Goal: Task Accomplishment & Management: Use online tool/utility

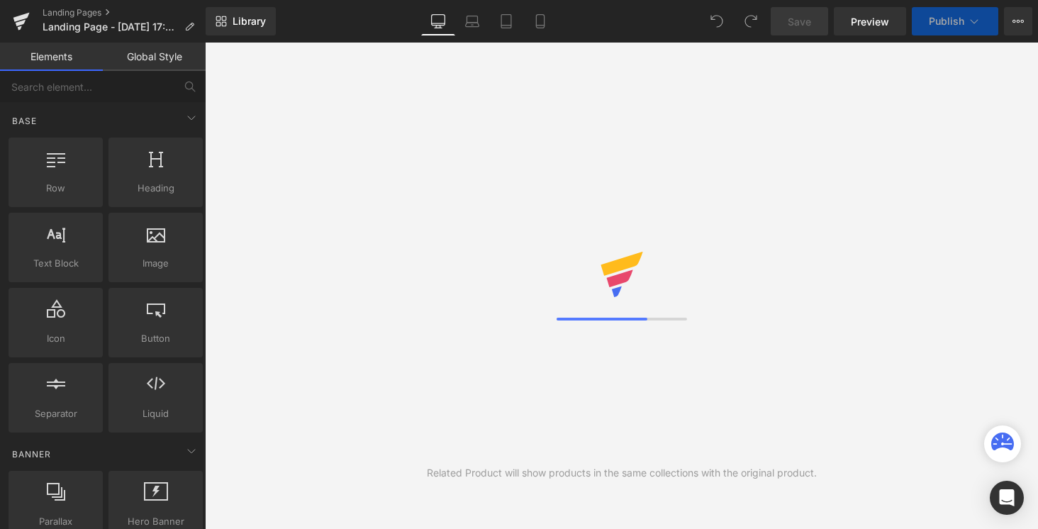
click at [250, 38] on div "Library Desktop Desktop Laptop Tablet Mobile Save Preview Publish Scheduled Vie…" at bounding box center [622, 21] width 832 height 43
click at [245, 33] on link "Library" at bounding box center [241, 21] width 70 height 28
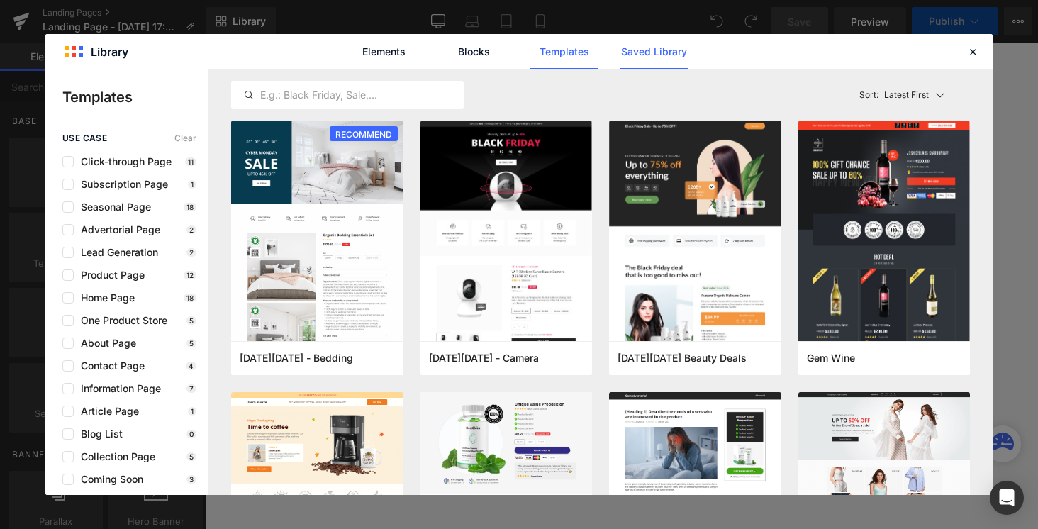
click at [670, 45] on link "Saved Library" at bounding box center [653, 51] width 67 height 35
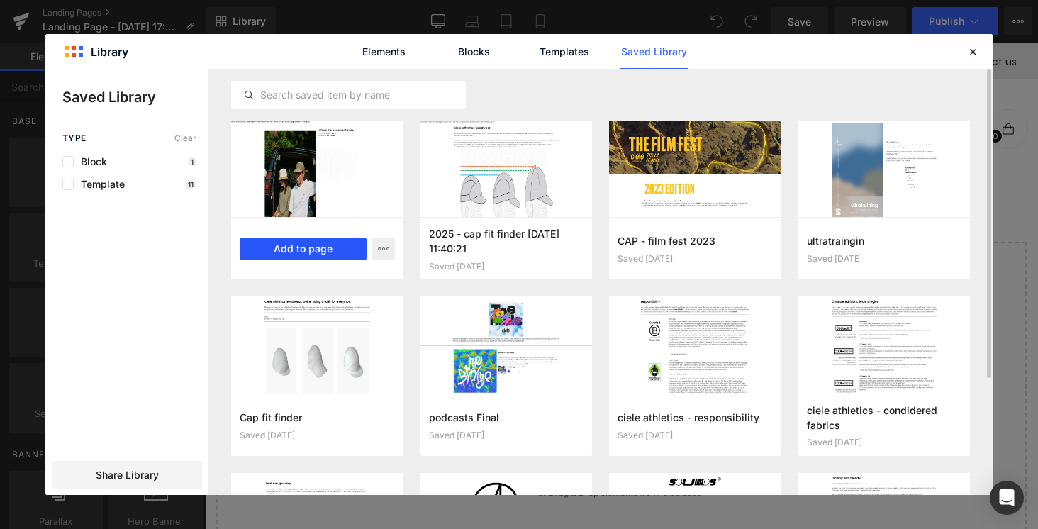
click at [306, 246] on button "Add to page" at bounding box center [303, 248] width 127 height 23
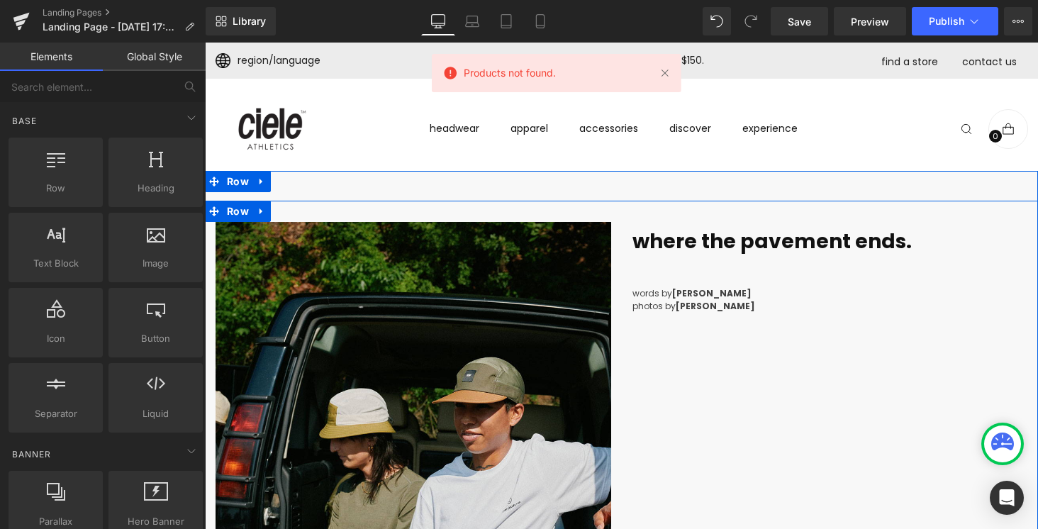
click at [679, 250] on b "where the pavement ends." at bounding box center [771, 242] width 279 height 28
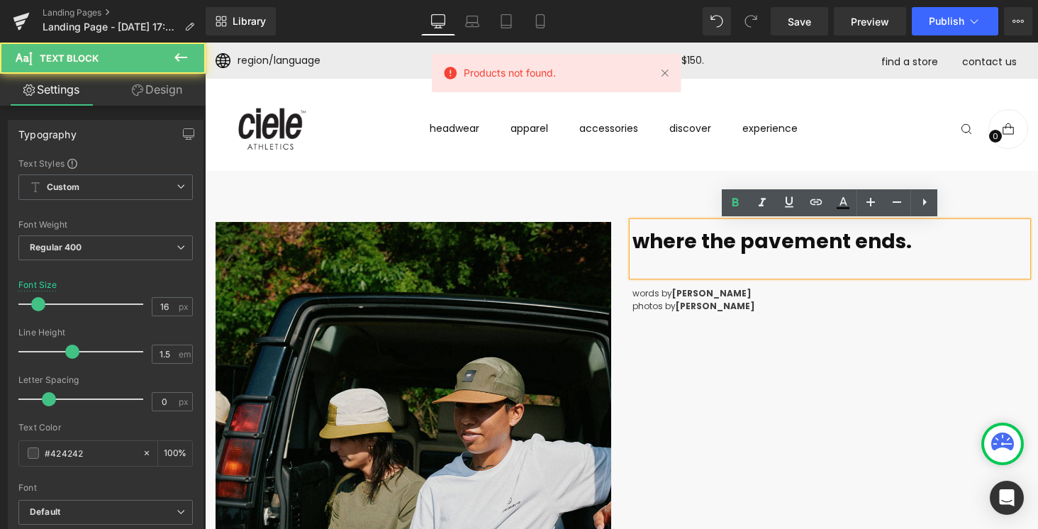
click at [679, 250] on b "where the pavement ends." at bounding box center [771, 242] width 279 height 28
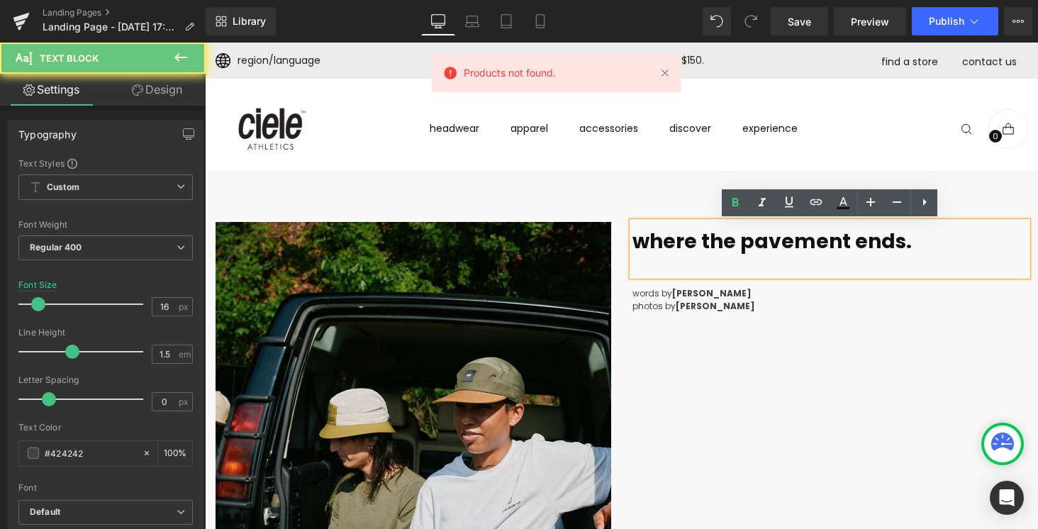
click at [679, 250] on b "where the pavement ends." at bounding box center [771, 242] width 279 height 28
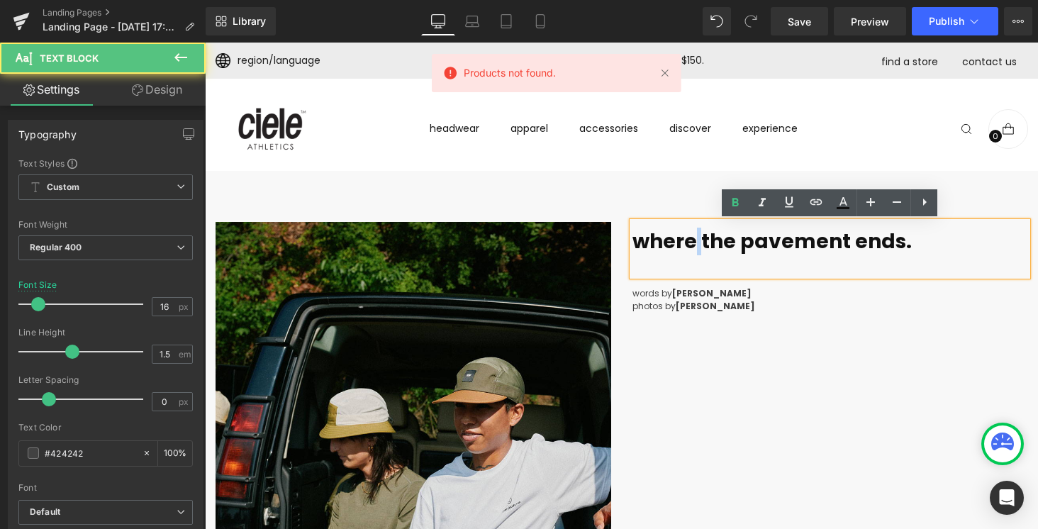
click at [679, 250] on b "where the pavement ends." at bounding box center [771, 242] width 279 height 28
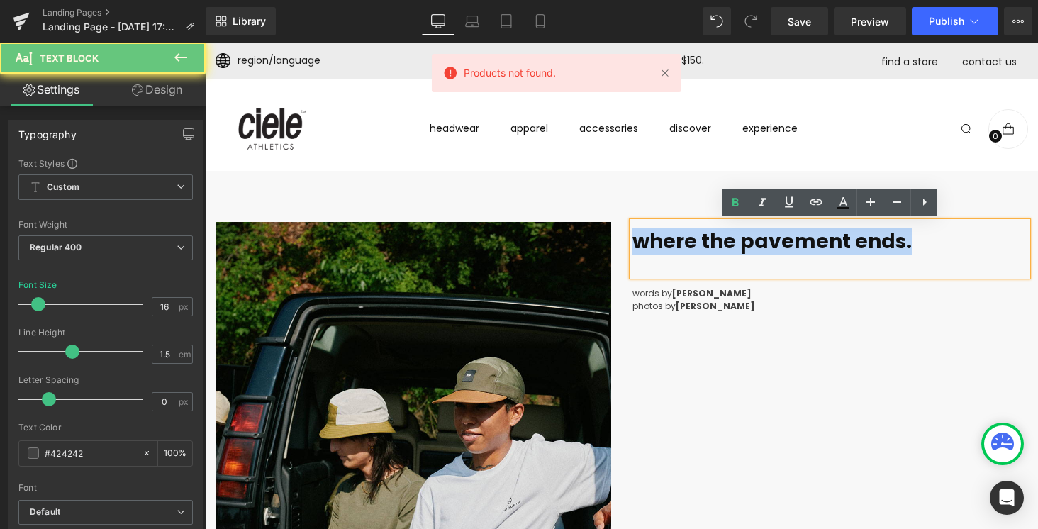
click at [205, 43] on div at bounding box center [205, 43] width 0 height 0
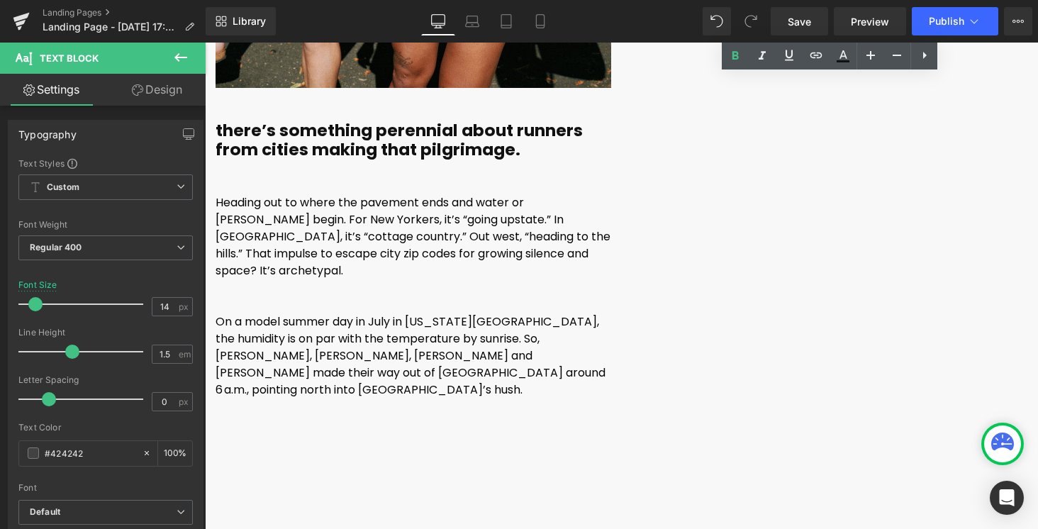
scroll to position [672, 0]
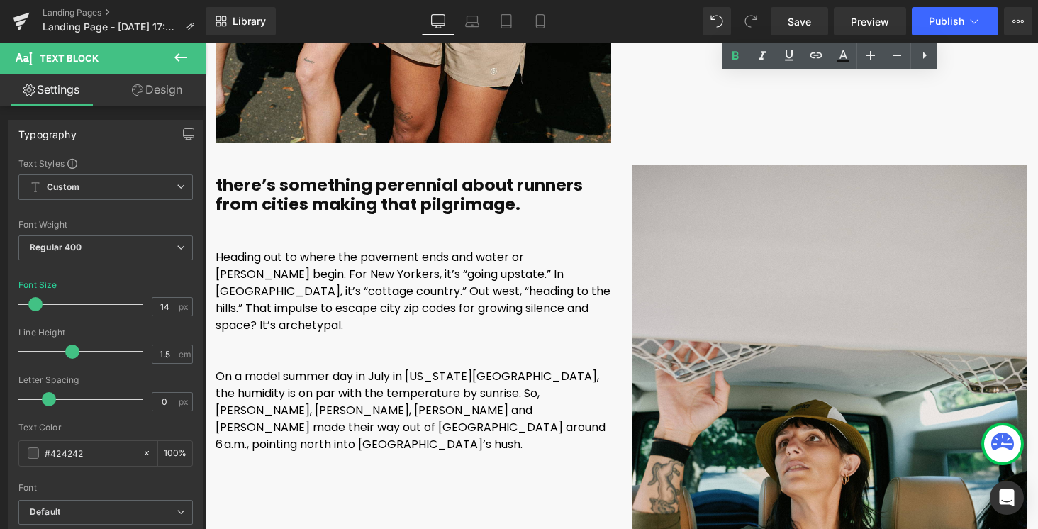
click at [322, 182] on b "there’s something perennial about runners from cities making that pilgrimage." at bounding box center [399, 195] width 367 height 42
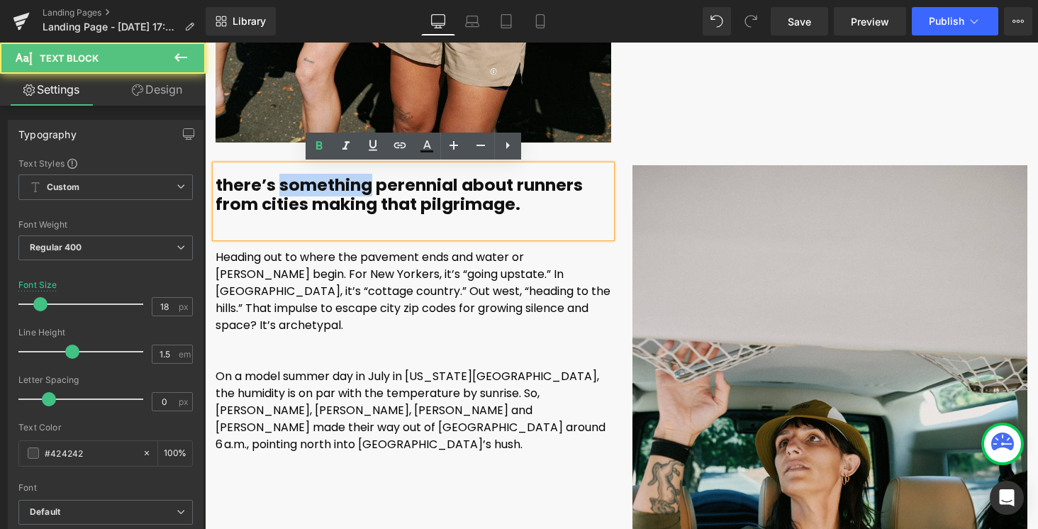
click at [322, 182] on b "there’s something perennial about runners from cities making that pilgrimage." at bounding box center [399, 195] width 367 height 42
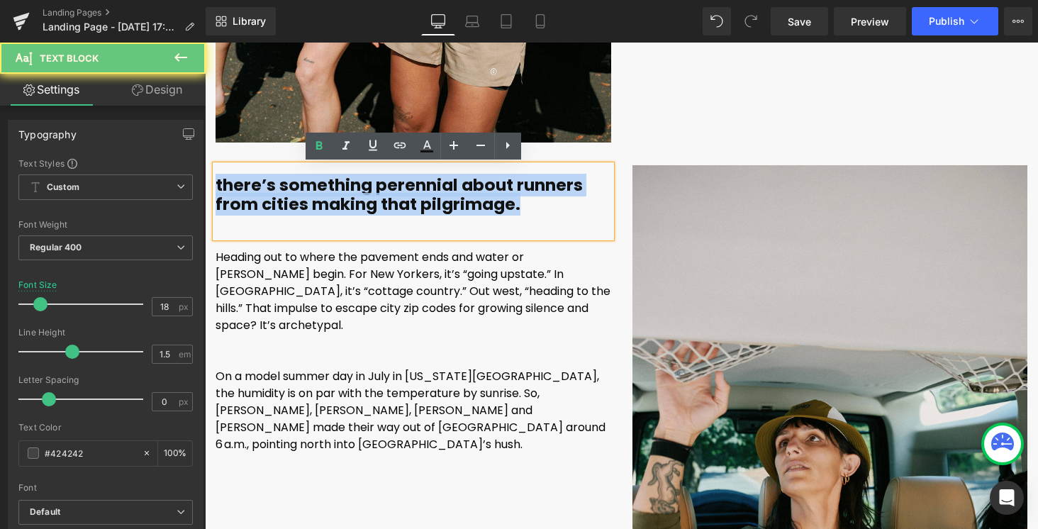
click at [322, 182] on b "there’s something perennial about runners from cities making that pilgrimage." at bounding box center [399, 195] width 367 height 42
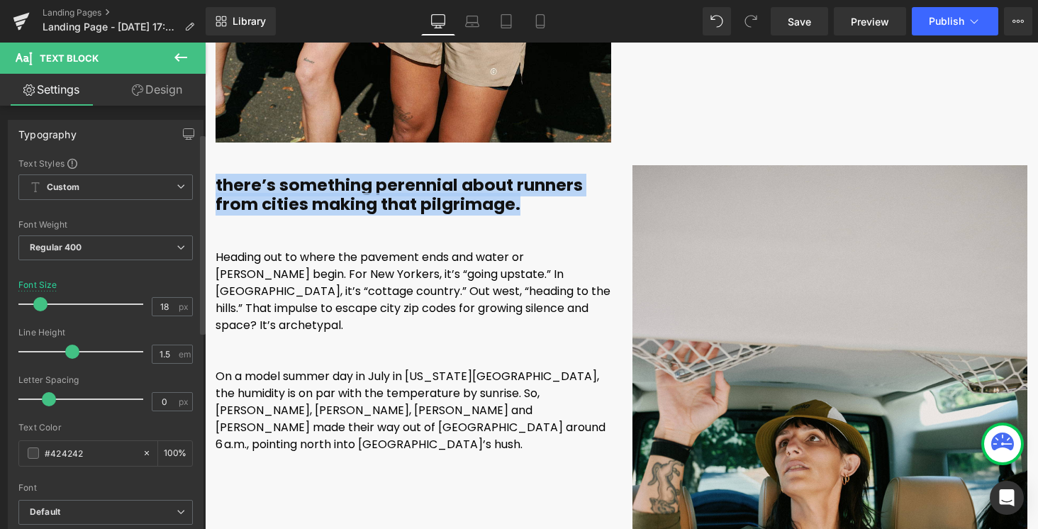
scroll to position [192, 0]
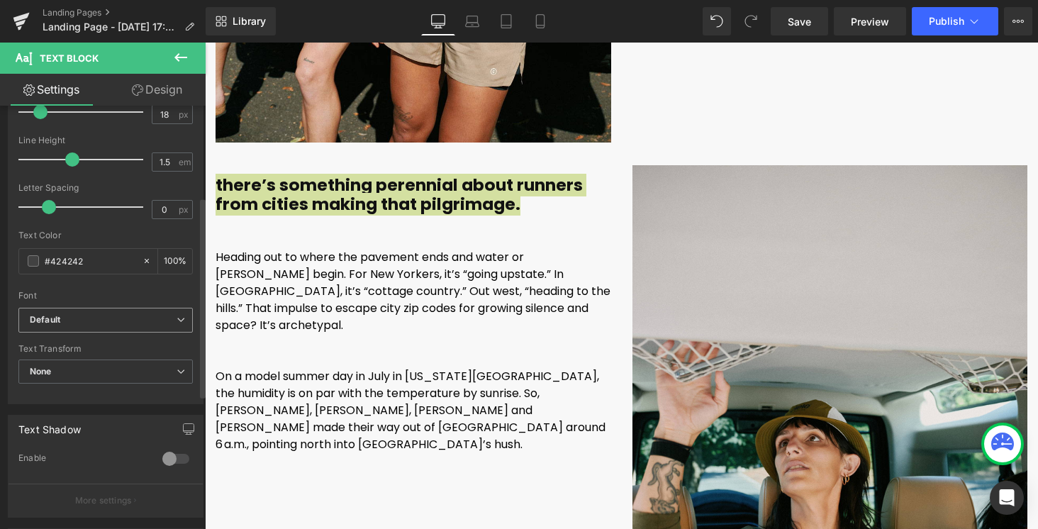
click at [88, 324] on b "Default" at bounding box center [103, 320] width 147 height 12
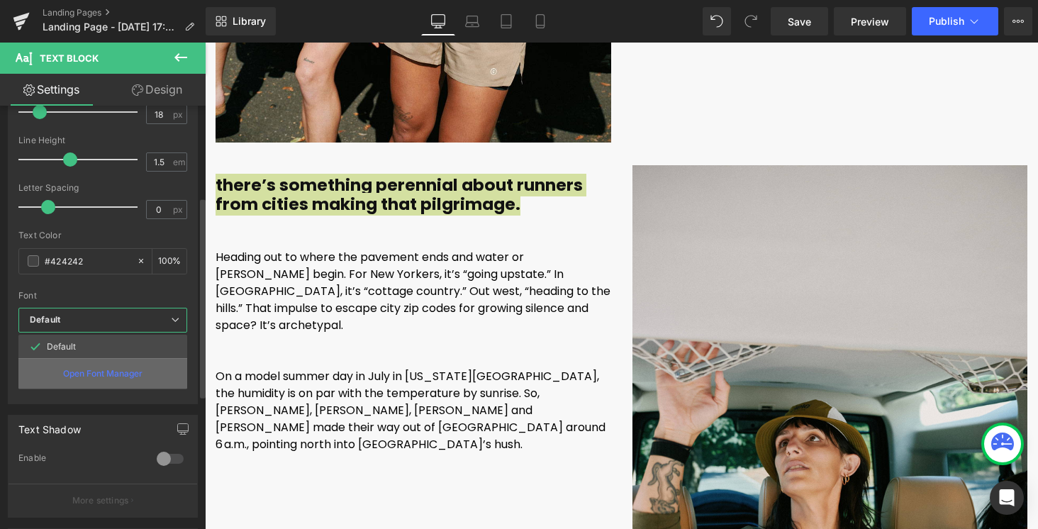
click at [126, 376] on p "Open Font Manager" at bounding box center [102, 373] width 79 height 13
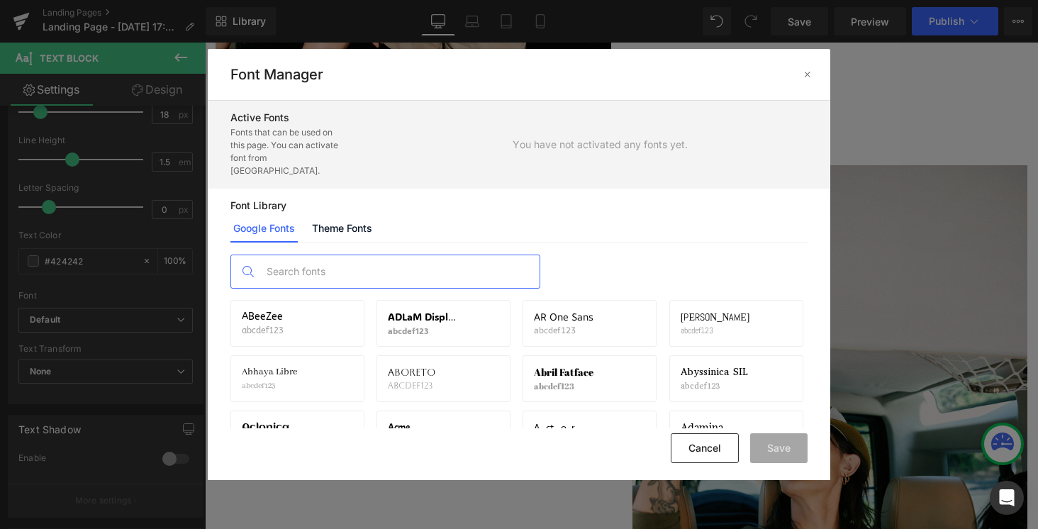
click at [361, 259] on input "text" at bounding box center [399, 271] width 280 height 33
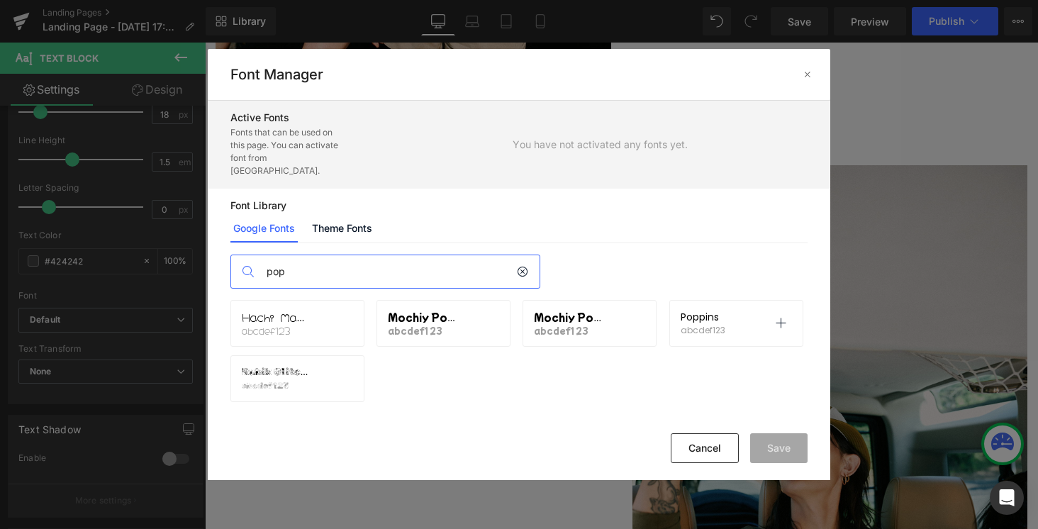
type input "pop"
click at [719, 311] on span "Poppins" at bounding box center [700, 316] width 38 height 11
click at [780, 318] on icon at bounding box center [780, 323] width 11 height 11
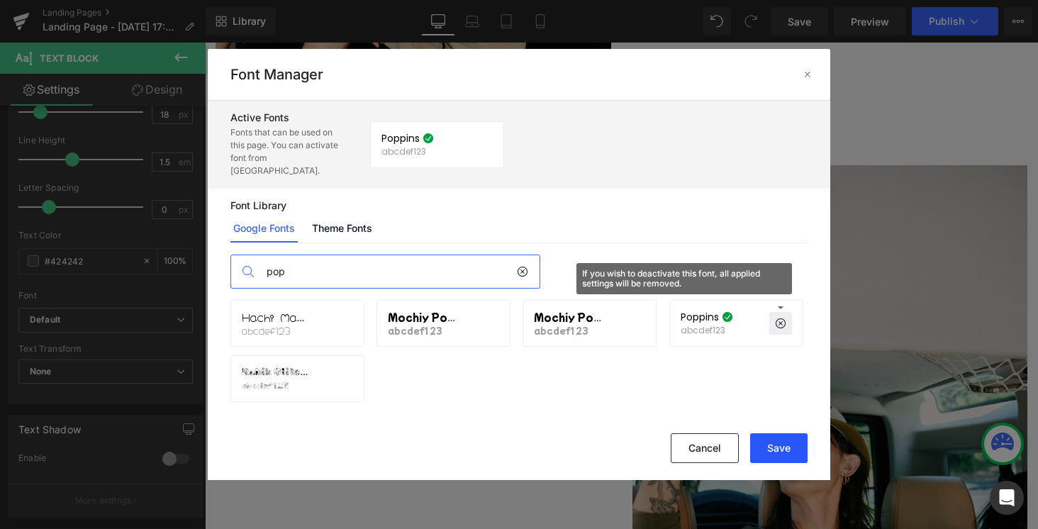
click at [779, 447] on button "Save" at bounding box center [778, 448] width 57 height 30
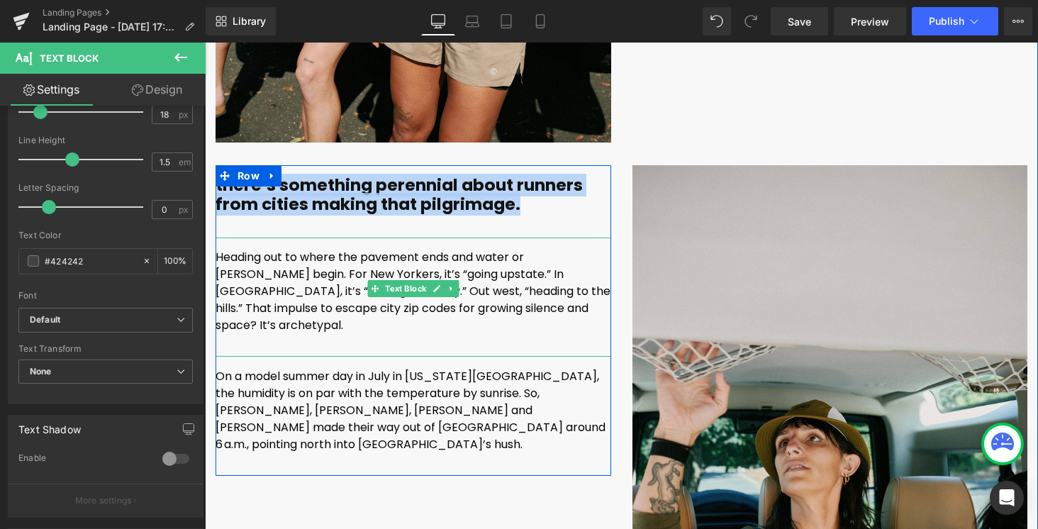
click at [305, 307] on span "Heading out to where the pavement ends and water or [PERSON_NAME] begin. For Ne…" at bounding box center [413, 291] width 395 height 84
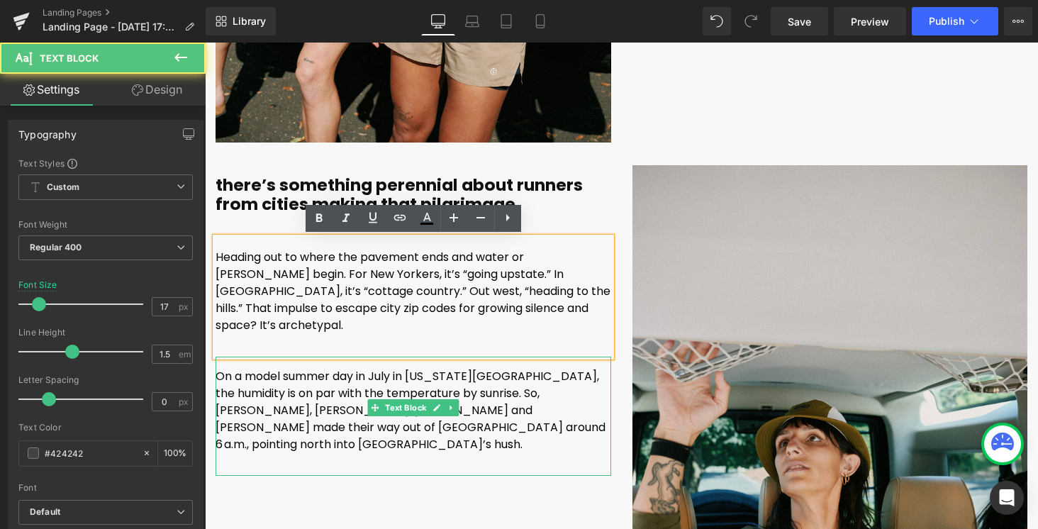
click at [344, 384] on font "On a model summer day in July in [US_STATE][GEOGRAPHIC_DATA], the humidity is o…" at bounding box center [411, 410] width 390 height 84
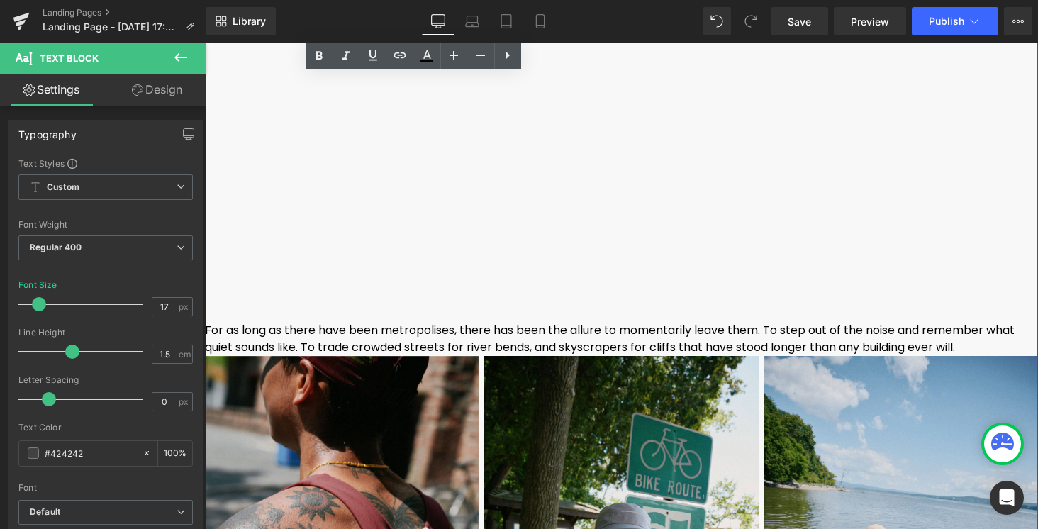
scroll to position [7330, 0]
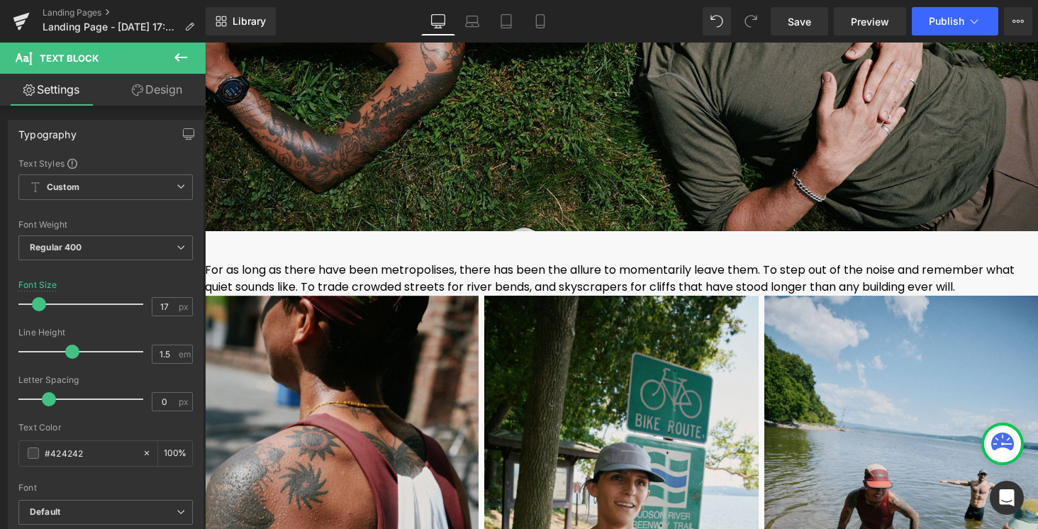
click at [176, 57] on icon at bounding box center [180, 57] width 13 height 9
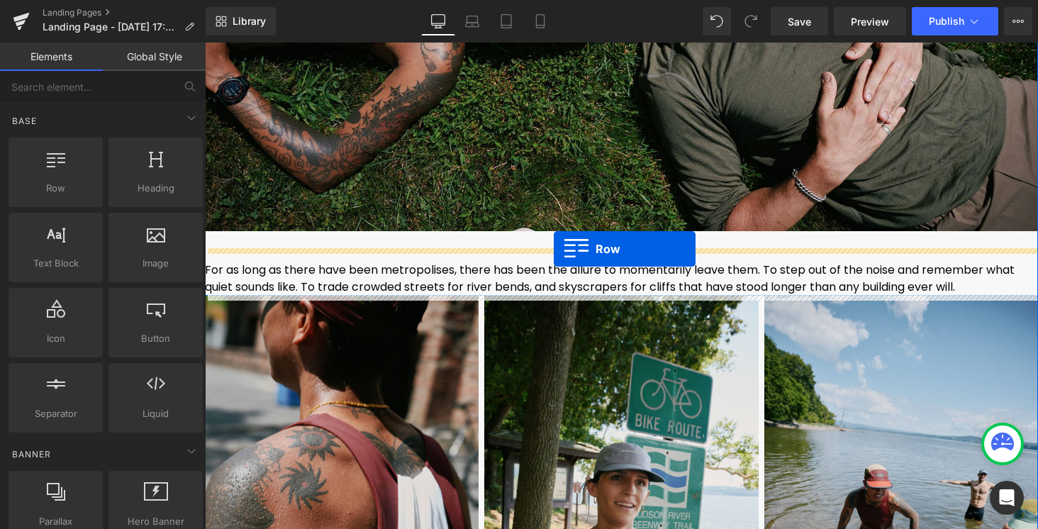
drag, startPoint x: 259, startPoint y: 218, endPoint x: 553, endPoint y: 249, distance: 295.8
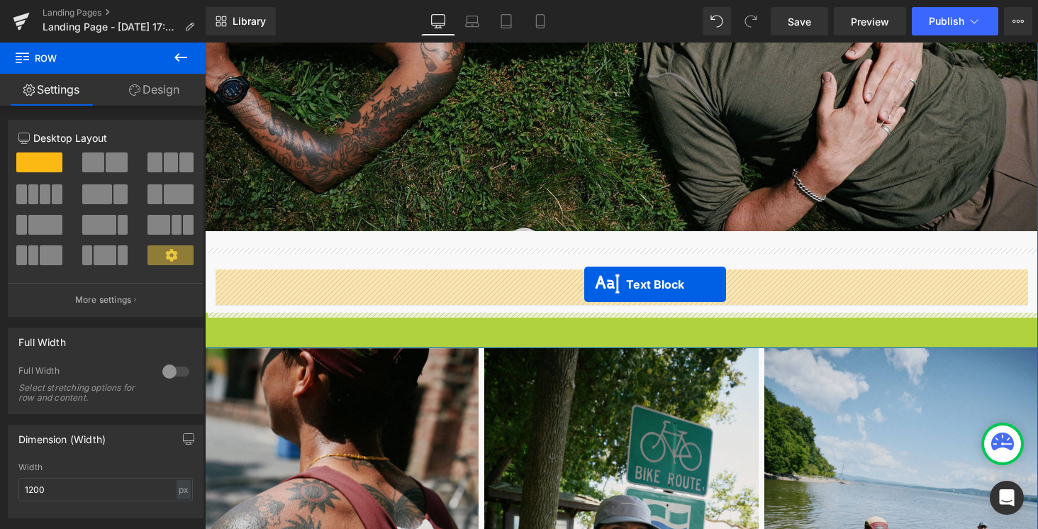
drag, startPoint x: 583, startPoint y: 337, endPoint x: 583, endPoint y: 284, distance: 52.5
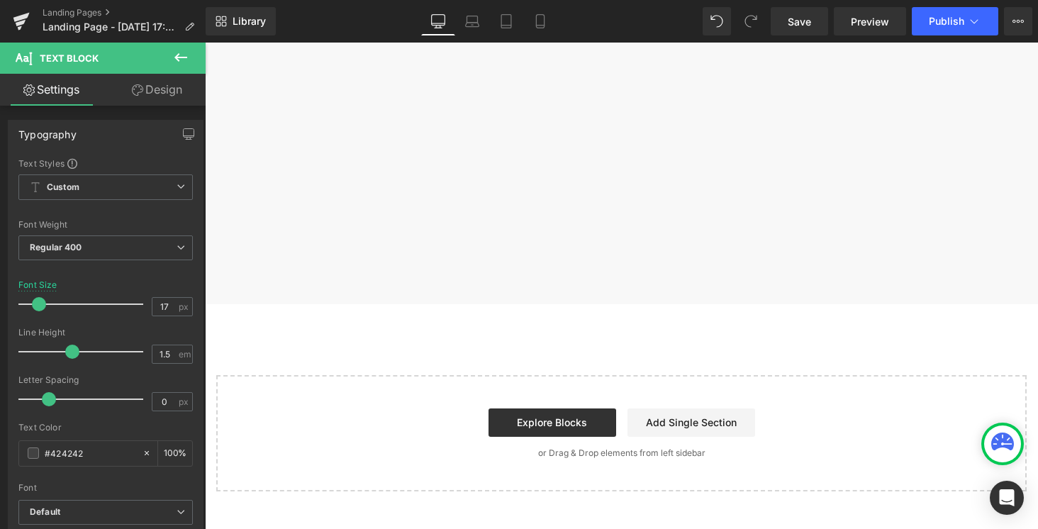
scroll to position [8890, 0]
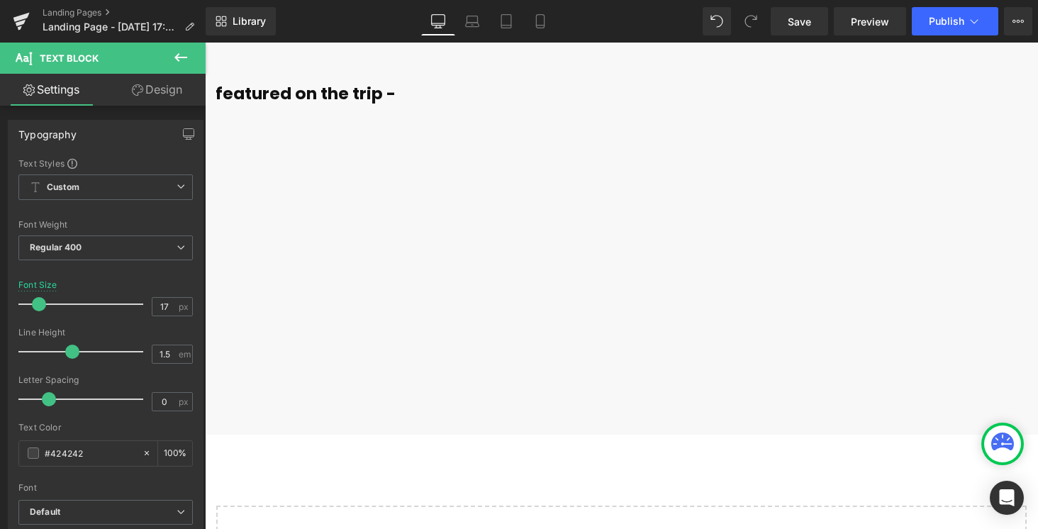
click at [489, 271] on div "Products not found. Product List" at bounding box center [622, 233] width 812 height 213
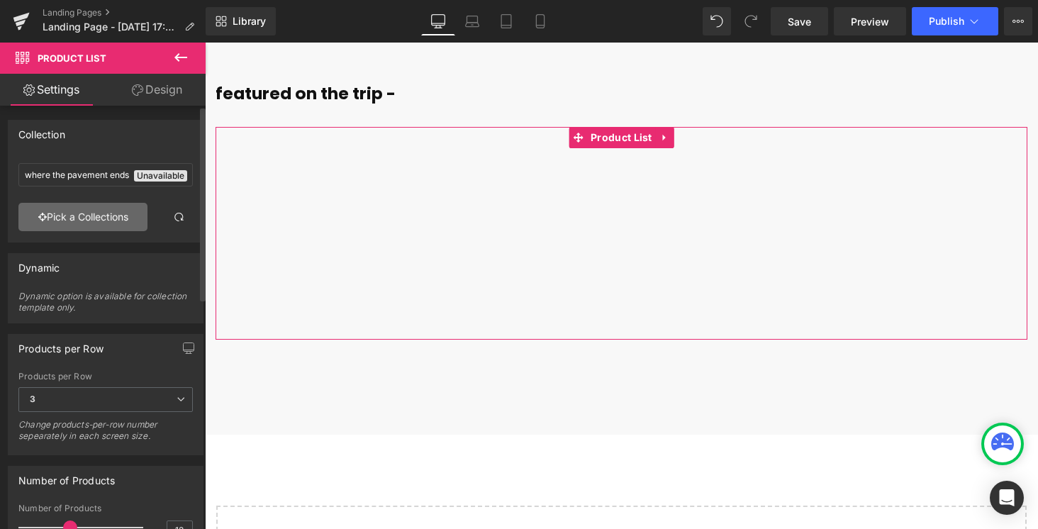
click at [110, 218] on link "Pick a Collections" at bounding box center [82, 217] width 129 height 28
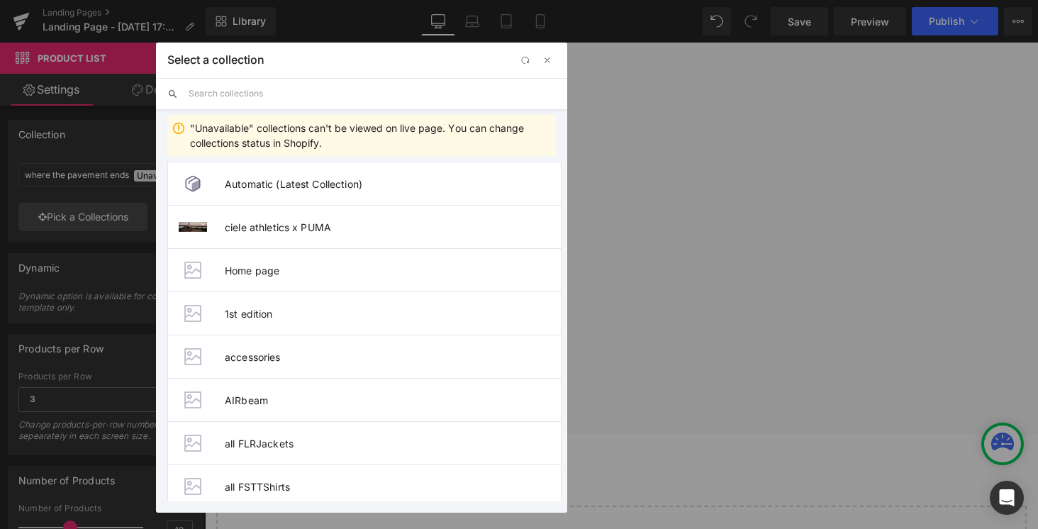
click at [257, 100] on input "text" at bounding box center [372, 93] width 367 height 31
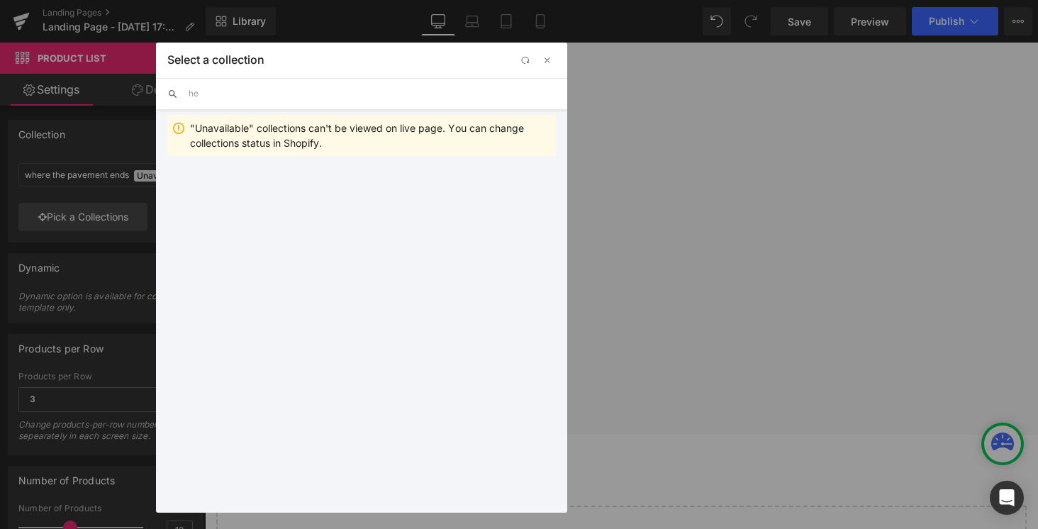
type input "h"
type input "where the pave"
click at [552, 55] on span "button" at bounding box center [547, 60] width 11 height 11
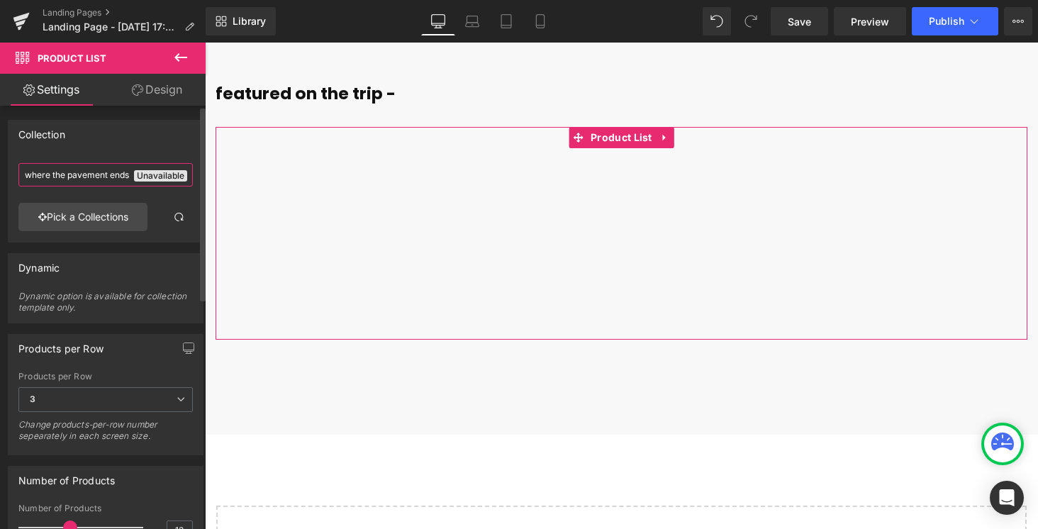
click at [97, 176] on input "where the pavement ends" at bounding box center [105, 174] width 174 height 23
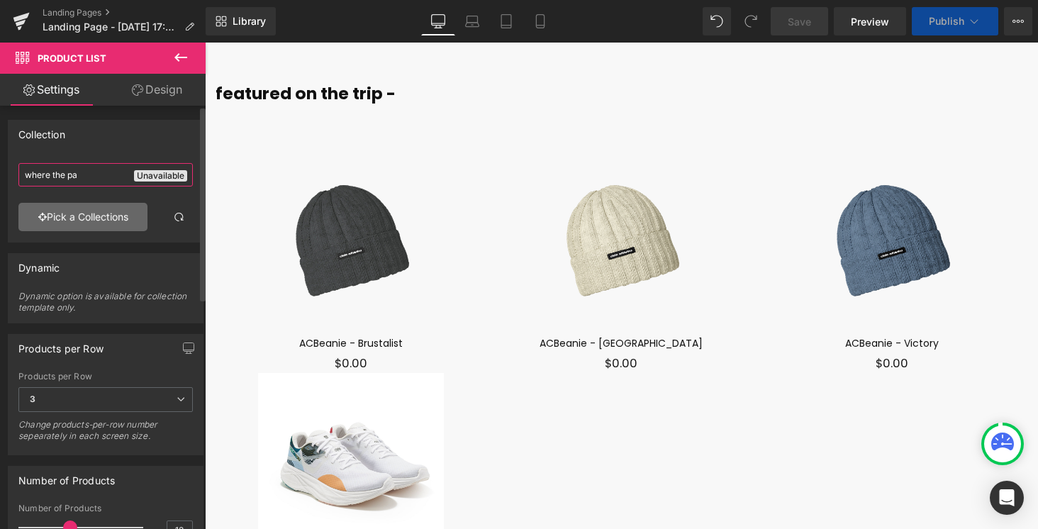
type input "where the pa"
click at [99, 221] on link "Pick a Collections" at bounding box center [82, 217] width 129 height 28
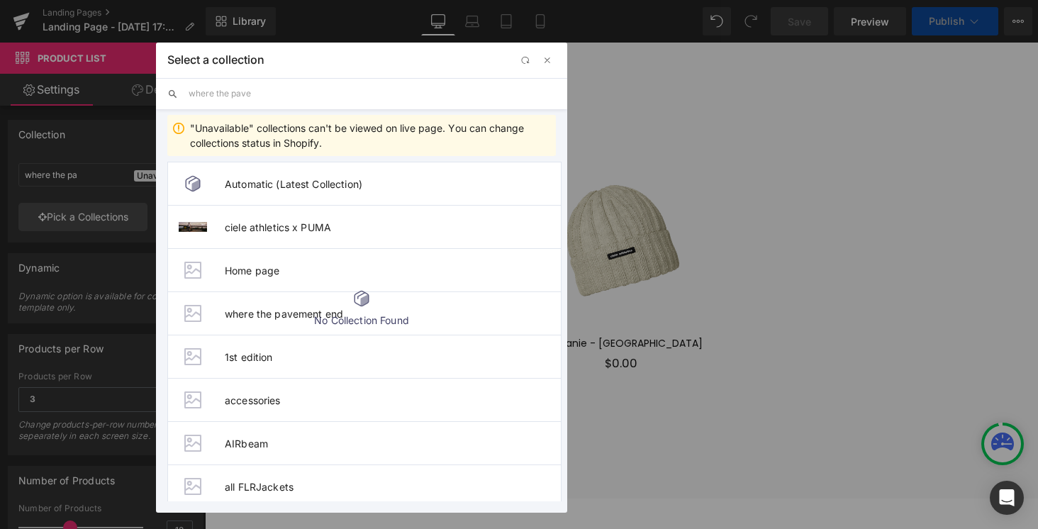
click at [249, 91] on input "where the pave" at bounding box center [372, 93] width 367 height 31
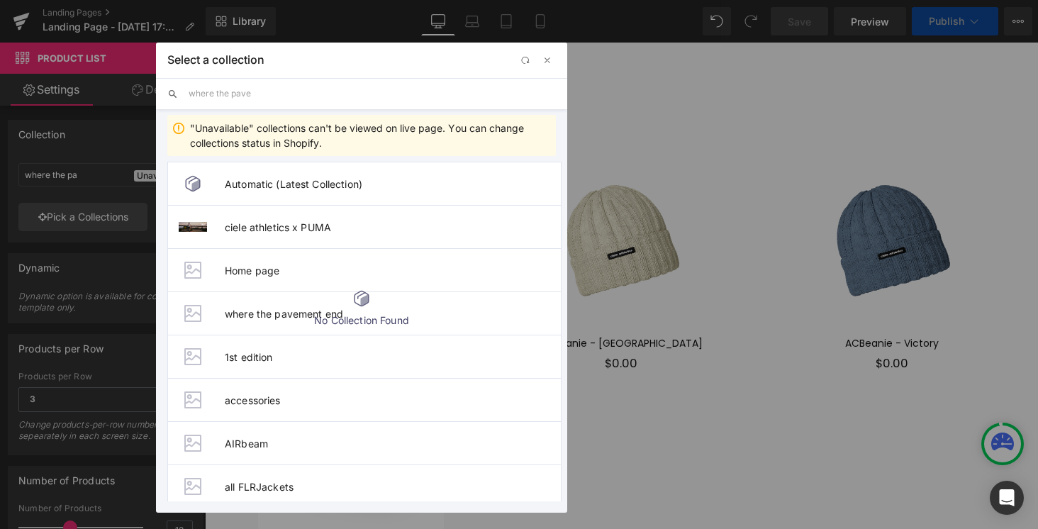
type input "where the pav"
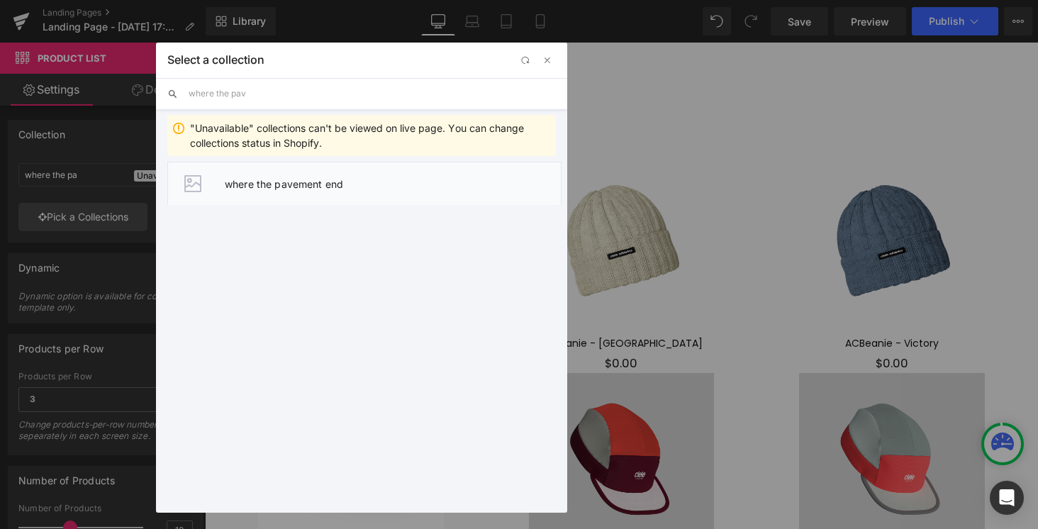
click at [286, 175] on li "where the pavement end" at bounding box center [364, 183] width 394 height 43
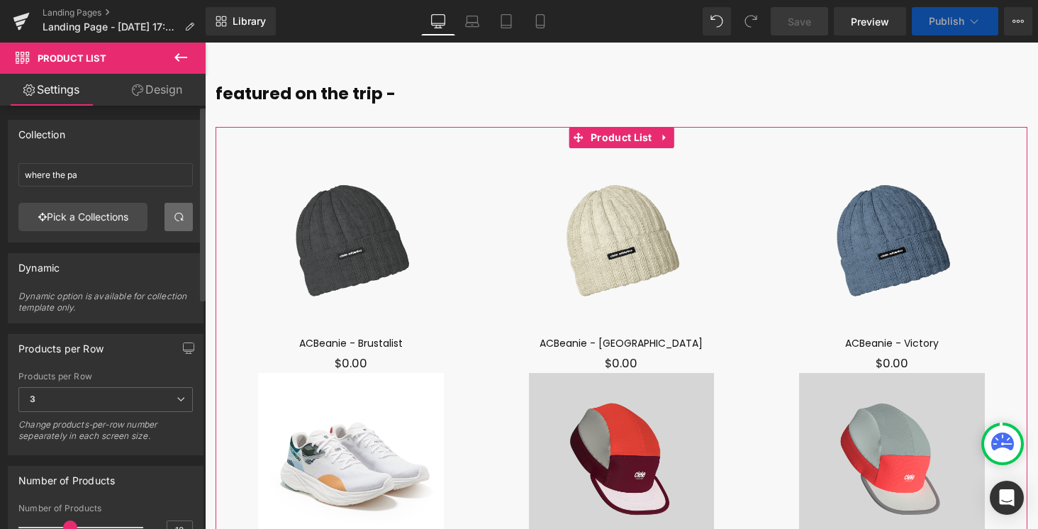
type input "where the pavement end"
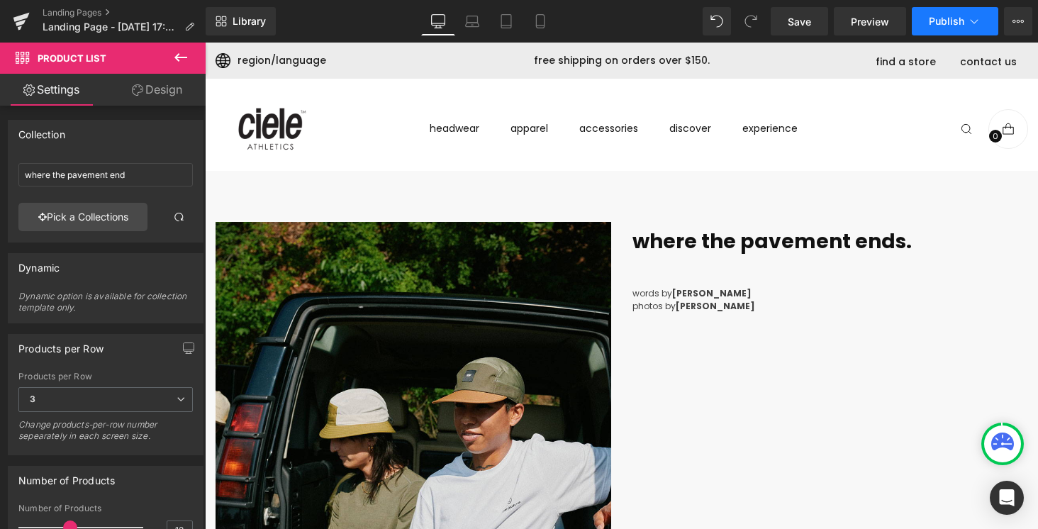
click at [985, 16] on button "Publish" at bounding box center [955, 21] width 86 height 28
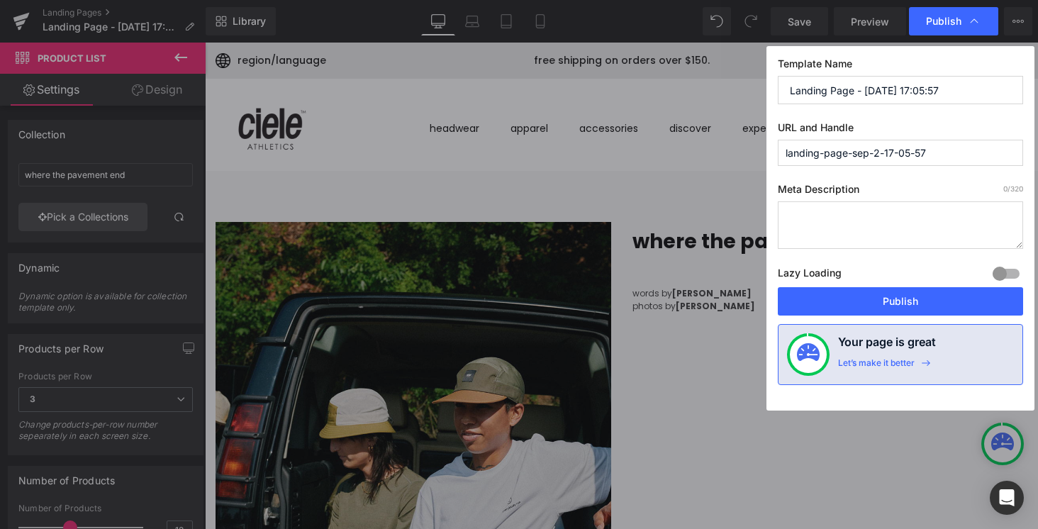
click at [853, 99] on input "Landing Page - [DATE] 17:05:57" at bounding box center [900, 90] width 245 height 28
click at [852, 98] on input "Landing Page - [DATE] 17:05:57" at bounding box center [900, 90] width 245 height 28
paste input "pavement ends"
type input "pavement ends"
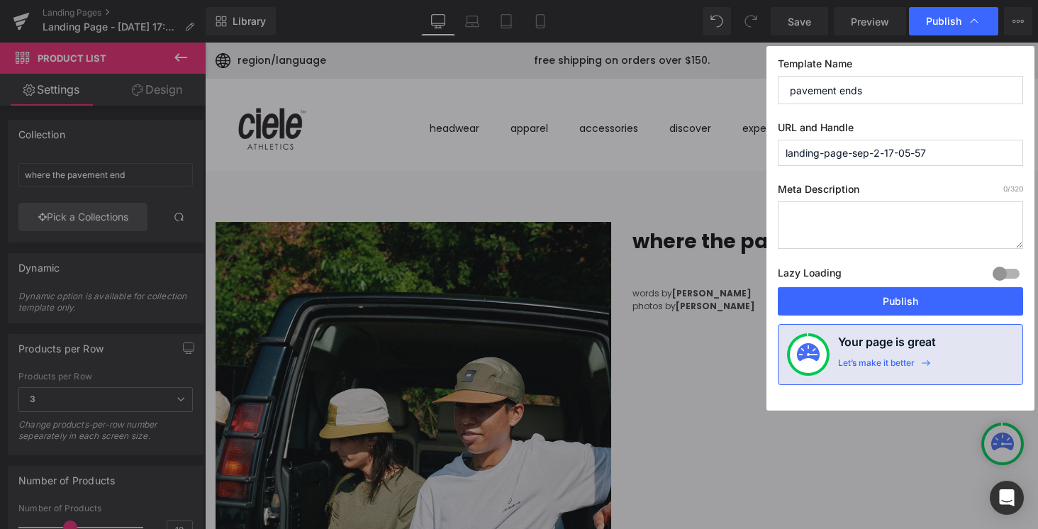
click at [817, 152] on input "landing-page-sep-2-17-05-57" at bounding box center [900, 153] width 245 height 26
paste input "where-the-pavement-ends"
type input "where-the-pavement-ends"
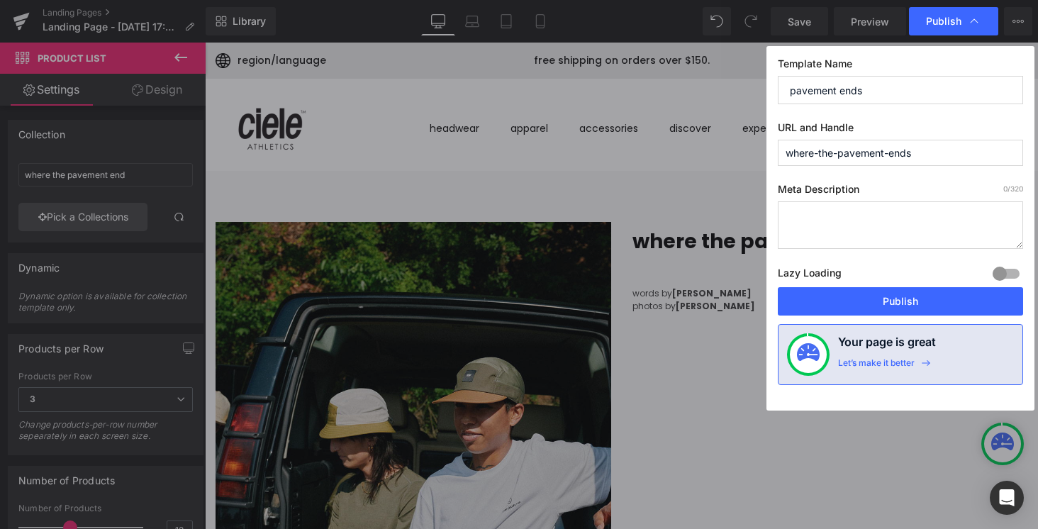
click at [868, 219] on textarea at bounding box center [900, 224] width 245 height 47
paste textarea "Heading out to where the pavement ends and water or [PERSON_NAME] begin."
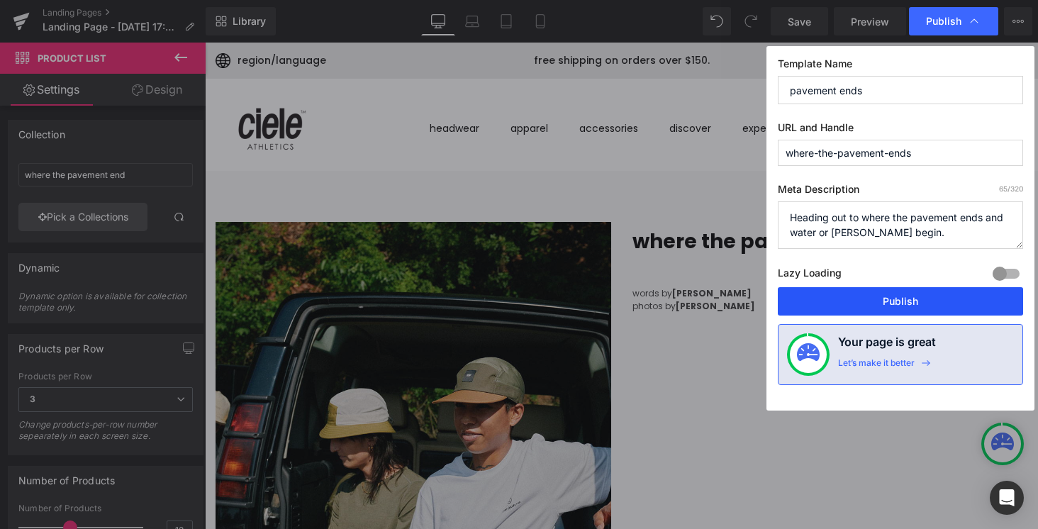
type textarea "Heading out to where the pavement ends and water or [PERSON_NAME] begin."
click at [868, 298] on button "Publish" at bounding box center [900, 301] width 245 height 28
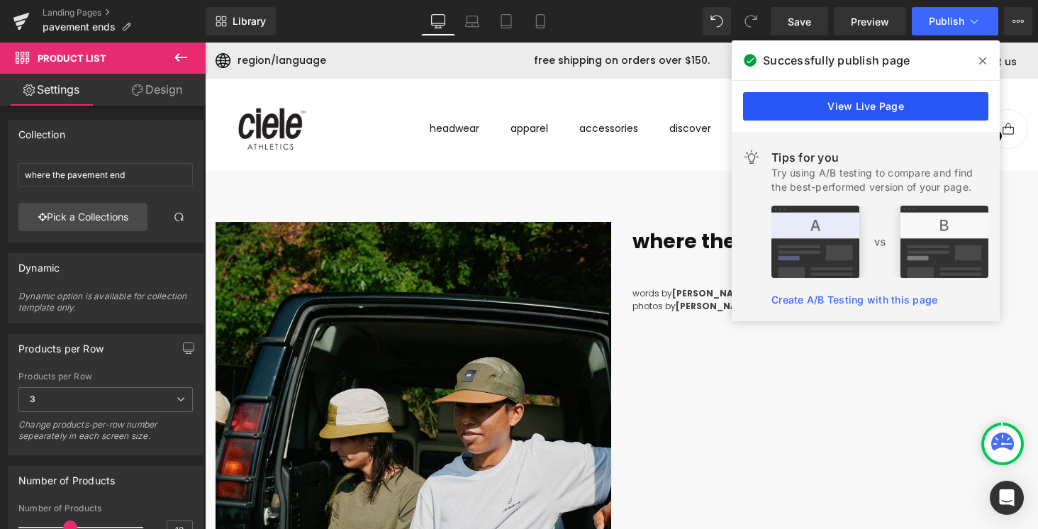
click at [895, 115] on link "View Live Page" at bounding box center [865, 106] width 245 height 28
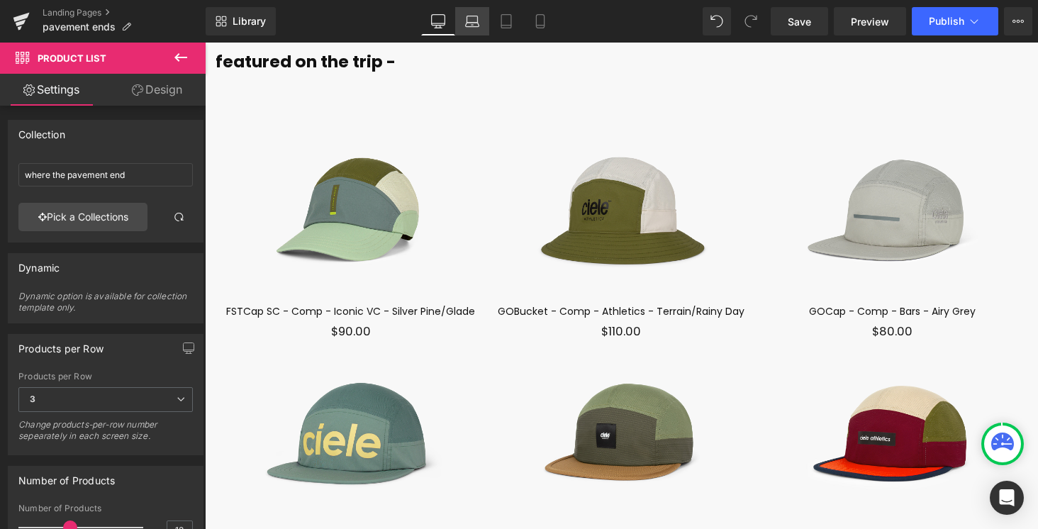
click at [478, 13] on link "Laptop" at bounding box center [472, 21] width 34 height 28
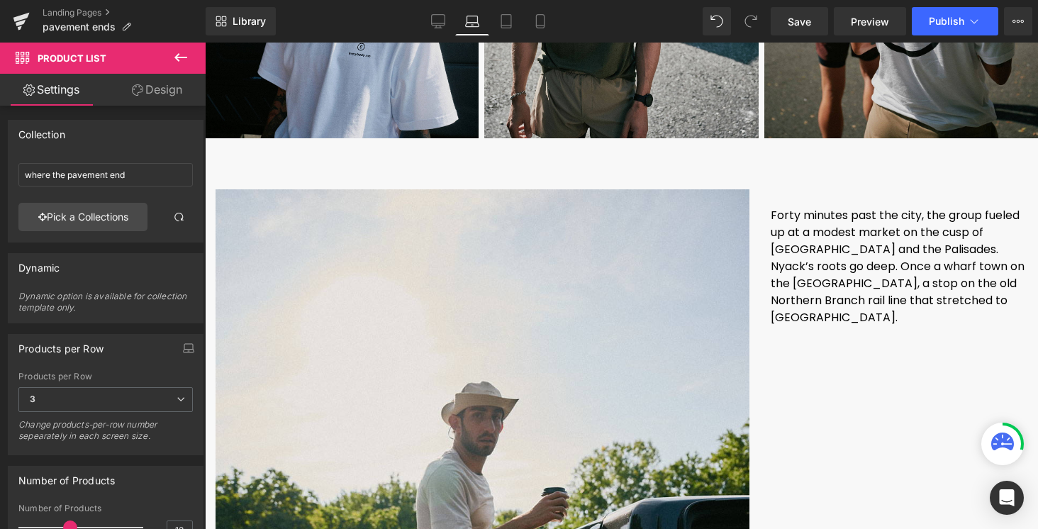
scroll to position [1496, 0]
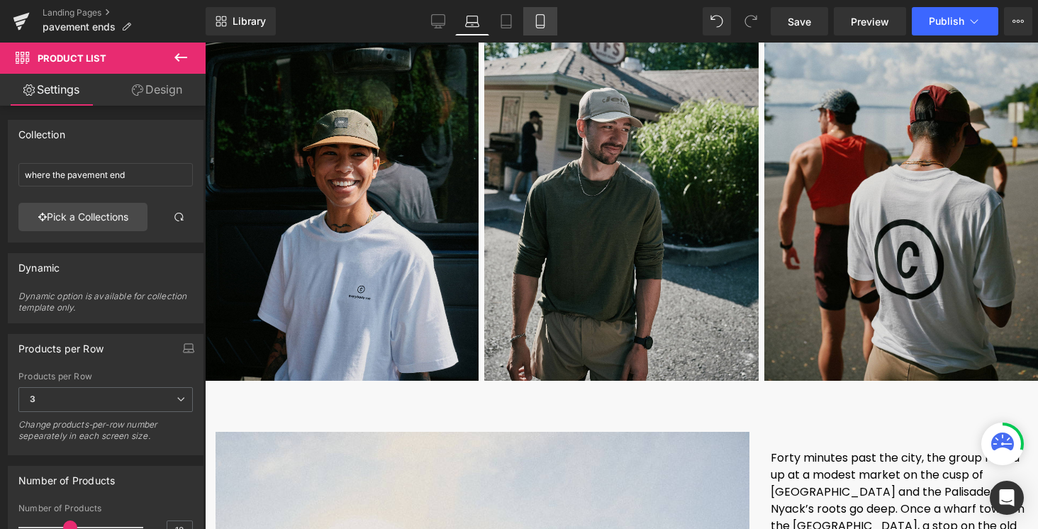
click at [549, 14] on link "Mobile" at bounding box center [540, 21] width 34 height 28
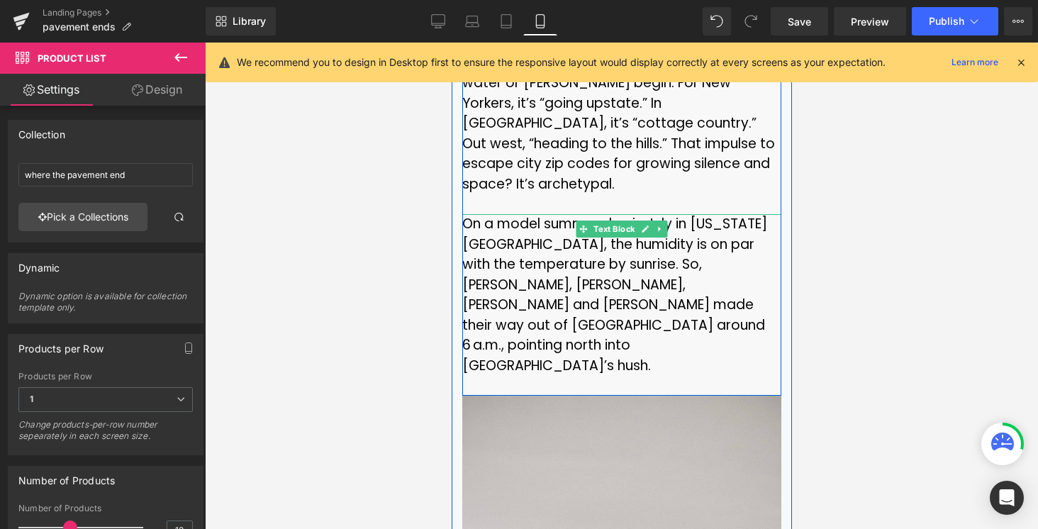
scroll to position [593, 0]
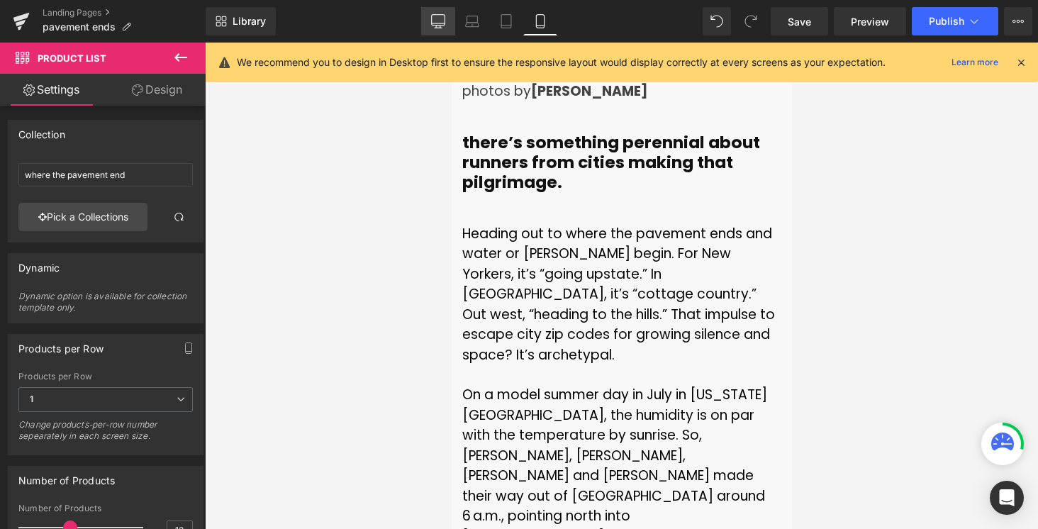
click at [447, 21] on link "Desktop" at bounding box center [438, 21] width 34 height 28
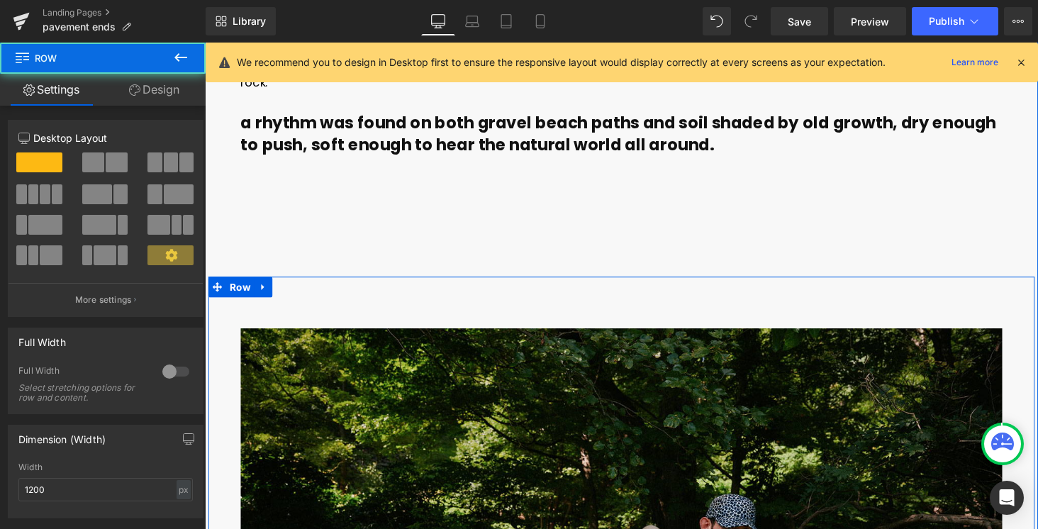
scroll to position [4410, 0]
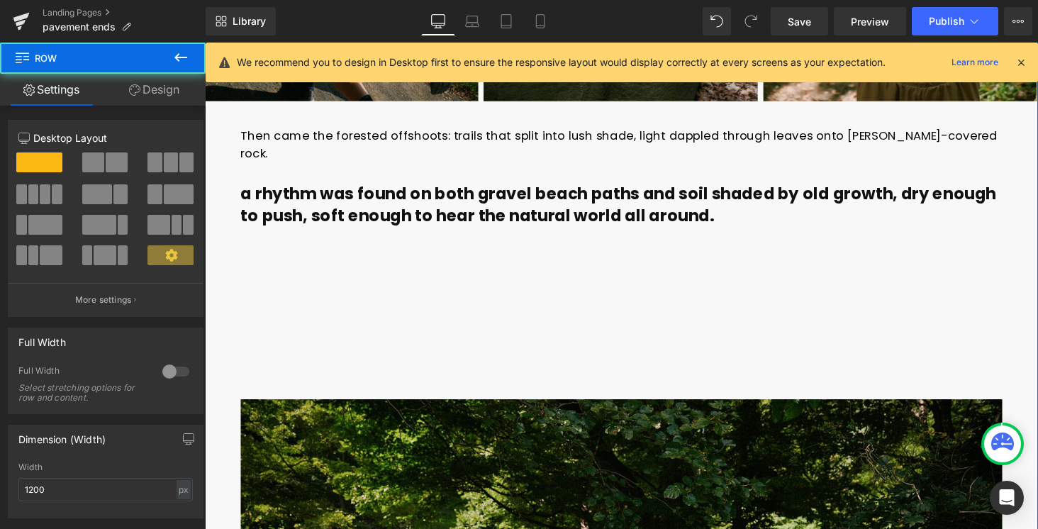
click at [581, 235] on div "a rhythm was found on both gravel beach paths and soil shaded by old growth, dr…" at bounding box center [622, 222] width 807 height 66
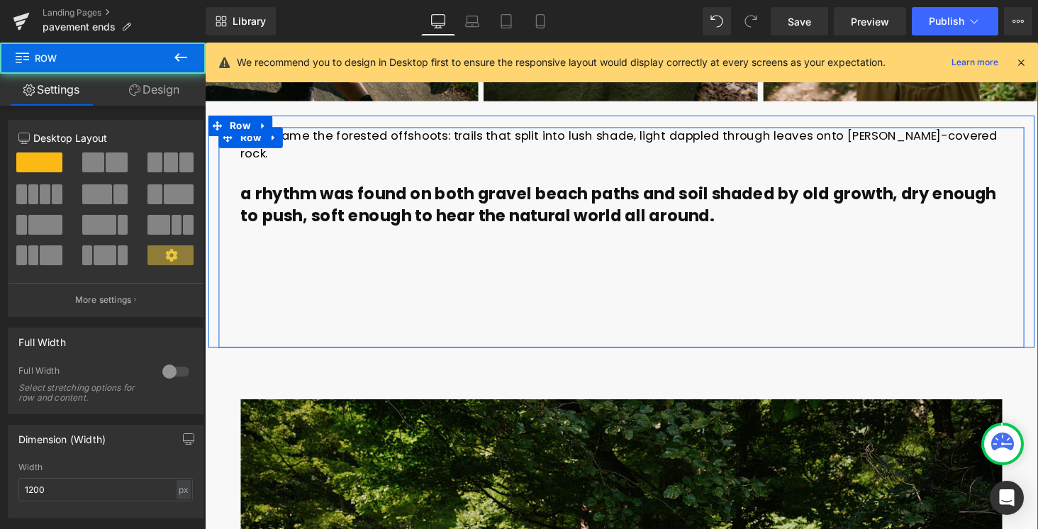
click at [546, 317] on div "Then came the forested offshoots: trails that split into lush shade, light dapp…" at bounding box center [633, 243] width 829 height 227
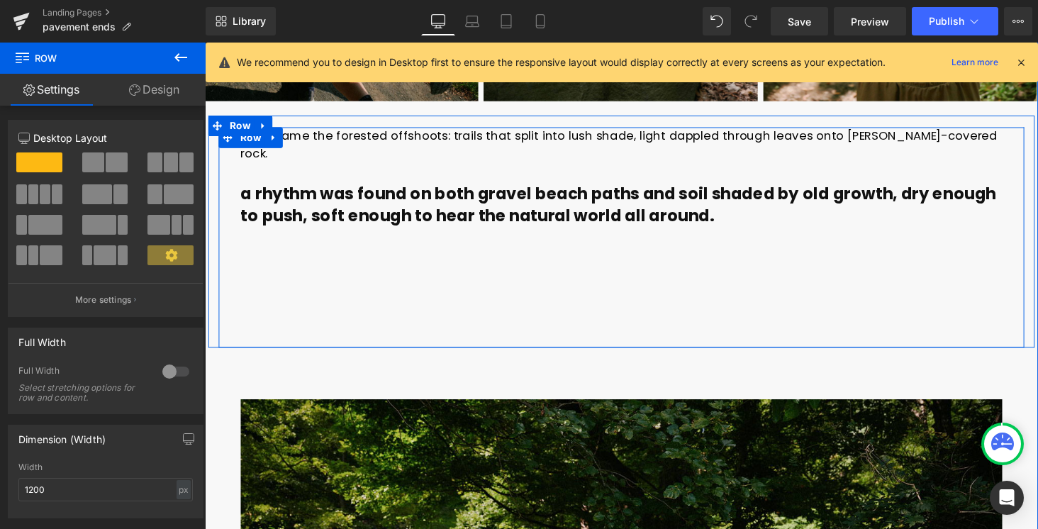
click at [360, 187] on b "a rhythm was found on both gravel beach paths and soil shaded by old growth, dr…" at bounding box center [631, 209] width 778 height 45
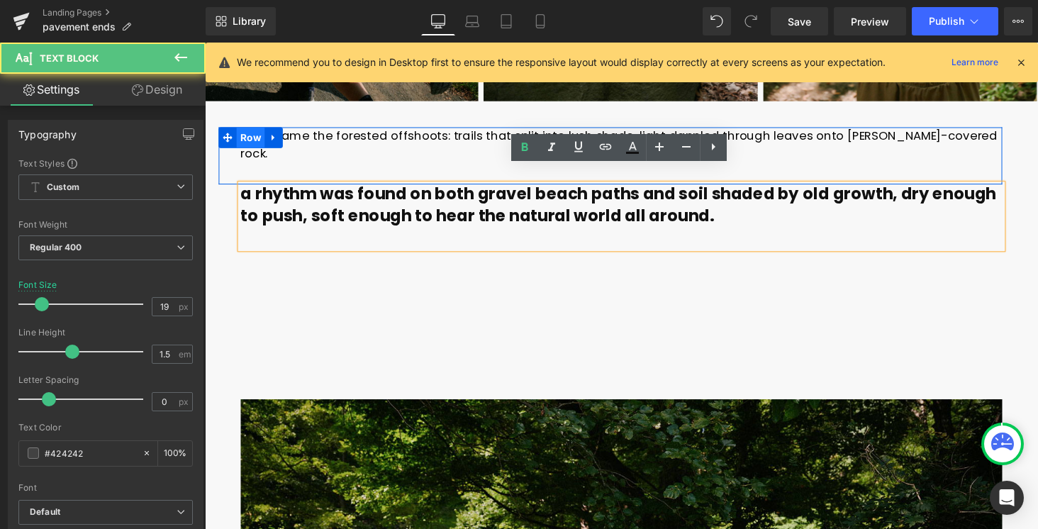
click at [258, 133] on span "Row" at bounding box center [251, 140] width 29 height 21
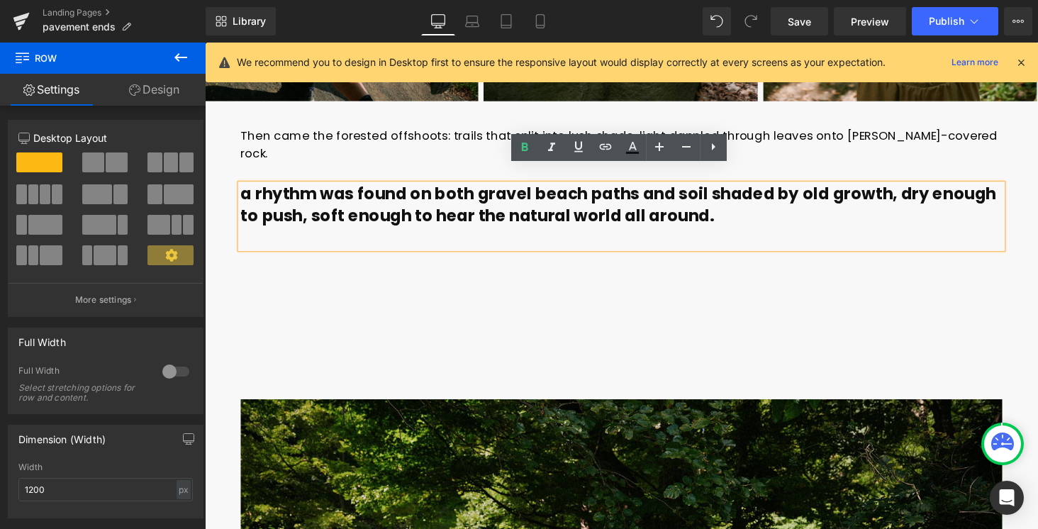
click at [357, 203] on b "a rhythm was found on both gravel beach paths and soil shaded by old growth, dr…" at bounding box center [631, 209] width 778 height 45
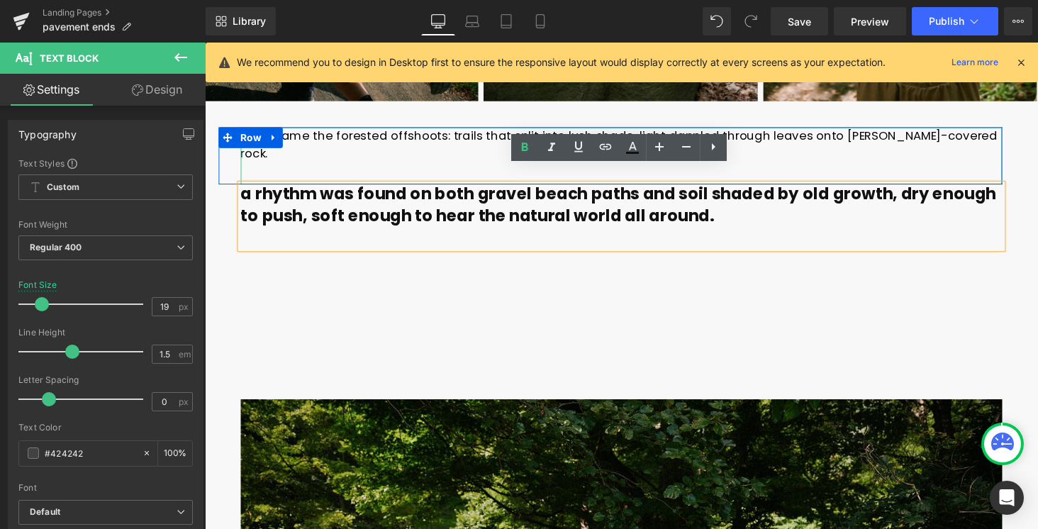
click at [379, 133] on font "Then came the forested offshoots: trails that split into lush shade, light dapp…" at bounding box center [631, 147] width 779 height 35
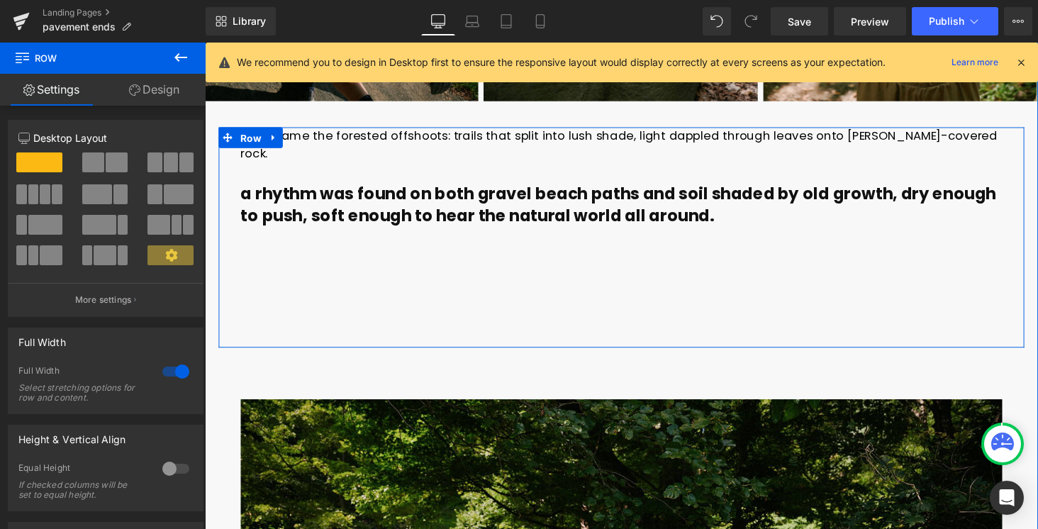
click at [246, 144] on span "Row" at bounding box center [251, 140] width 29 height 21
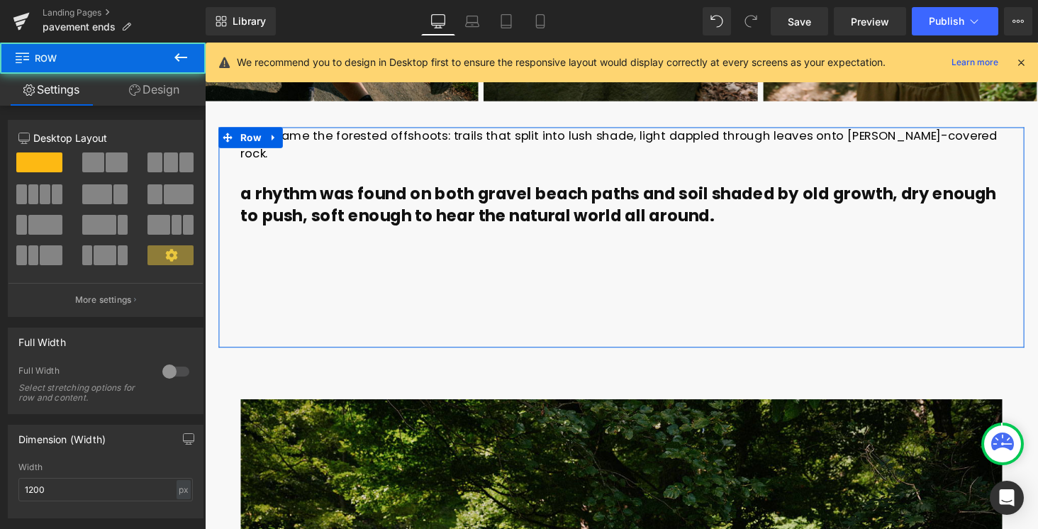
click at [146, 105] on link "Design" at bounding box center [154, 90] width 103 height 32
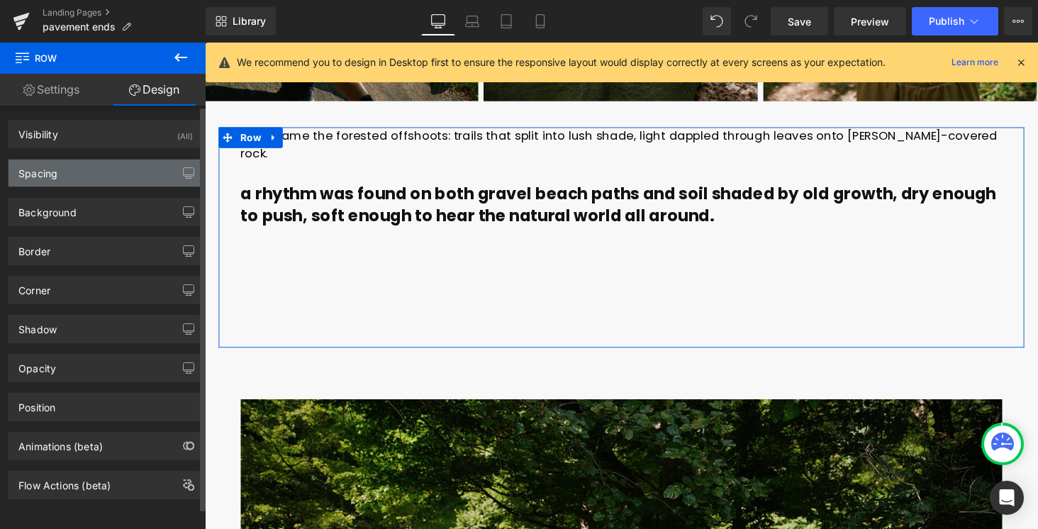
click at [60, 177] on div "Spacing" at bounding box center [106, 173] width 194 height 27
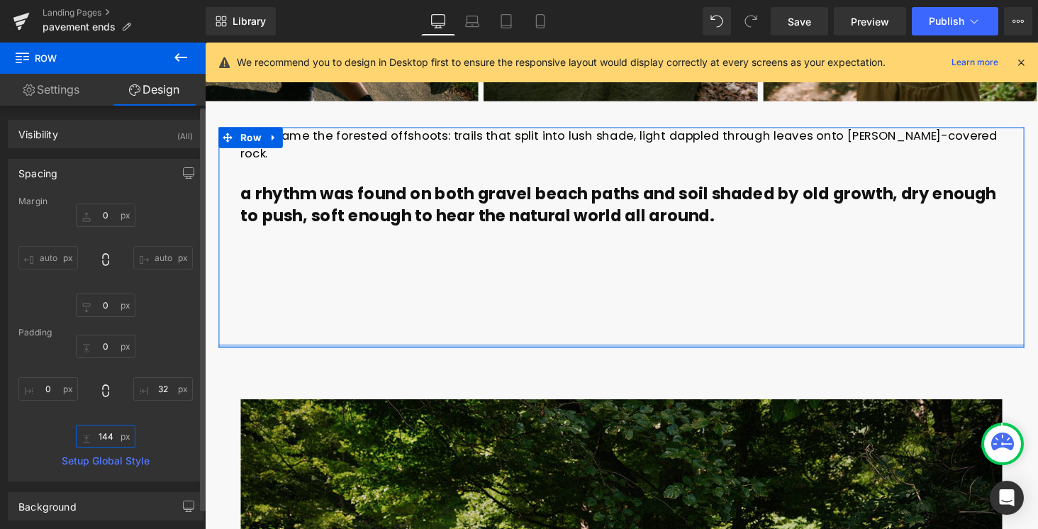
click at [99, 431] on input "144" at bounding box center [106, 436] width 60 height 23
click at [99, 432] on input "144" at bounding box center [106, 436] width 60 height 23
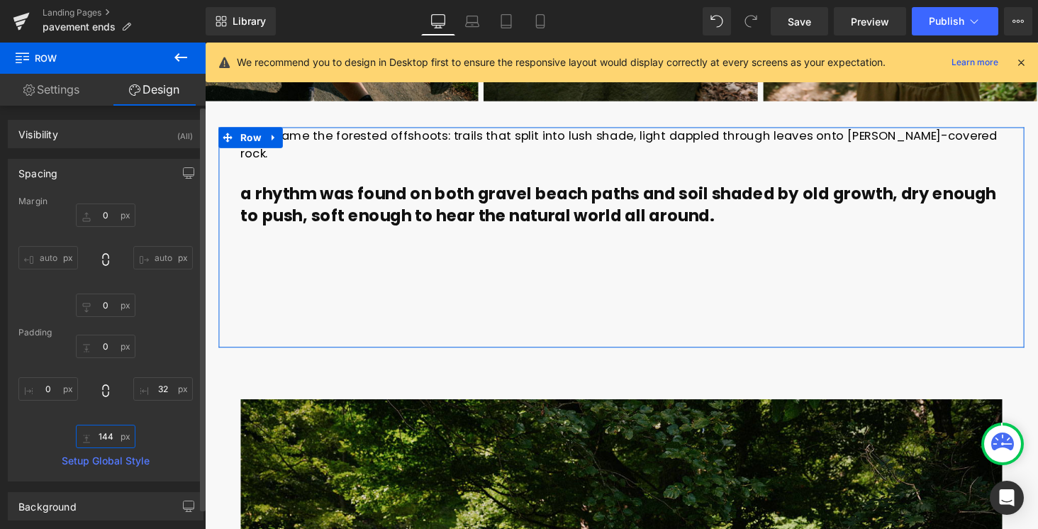
click at [102, 437] on input "144" at bounding box center [106, 436] width 60 height 23
type input "14"
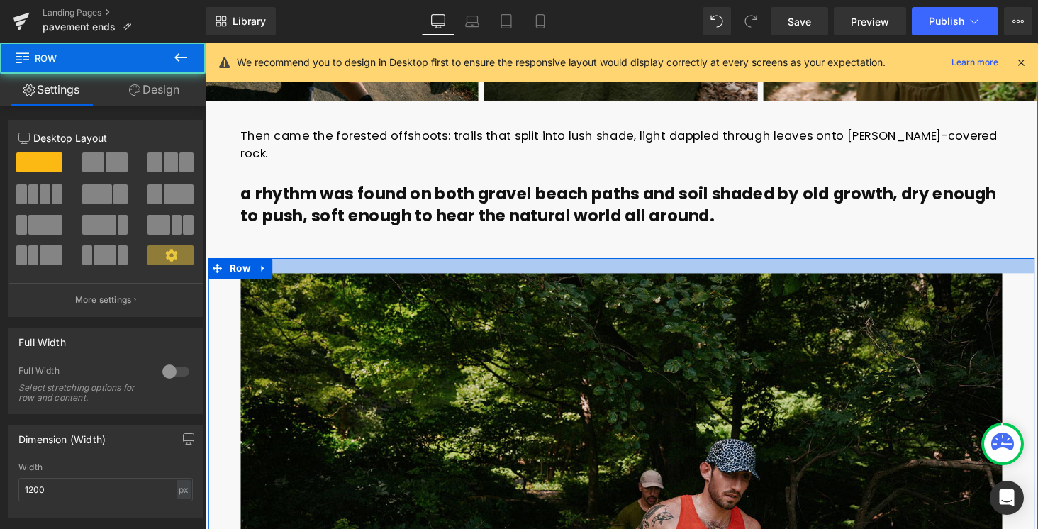
drag, startPoint x: 478, startPoint y: 247, endPoint x: 478, endPoint y: 209, distance: 37.6
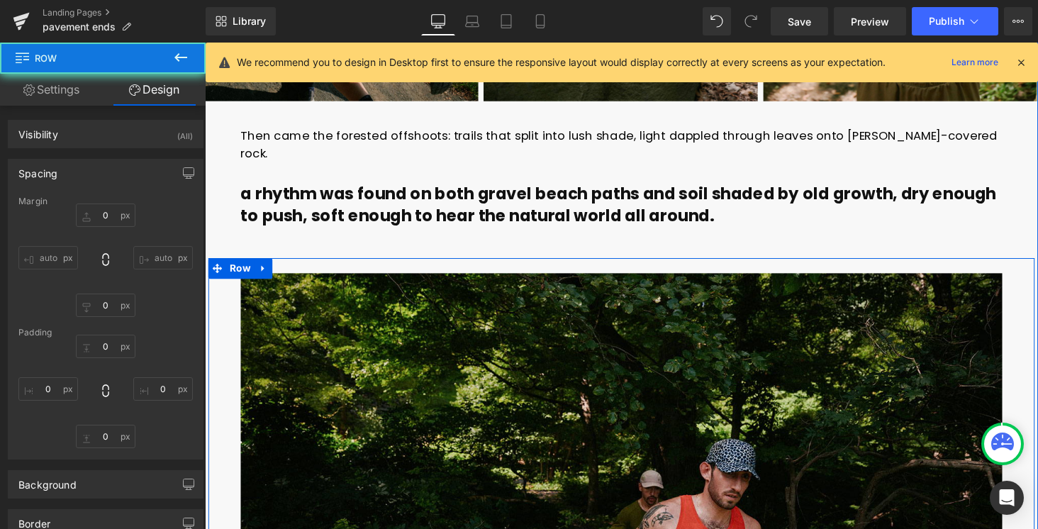
type input "0"
type input "22"
type input "0"
type input "16"
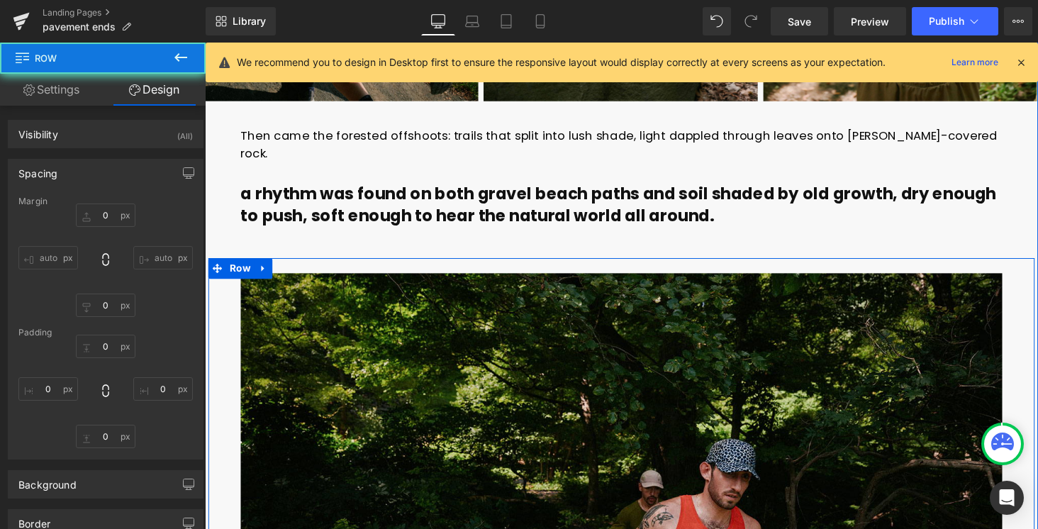
type input "0"
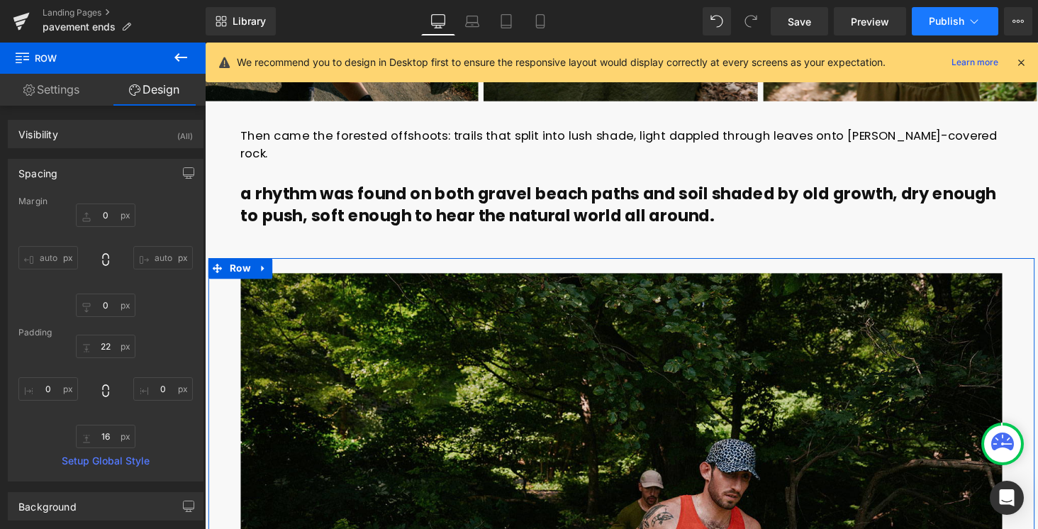
click at [937, 30] on button "Publish" at bounding box center [955, 21] width 86 height 28
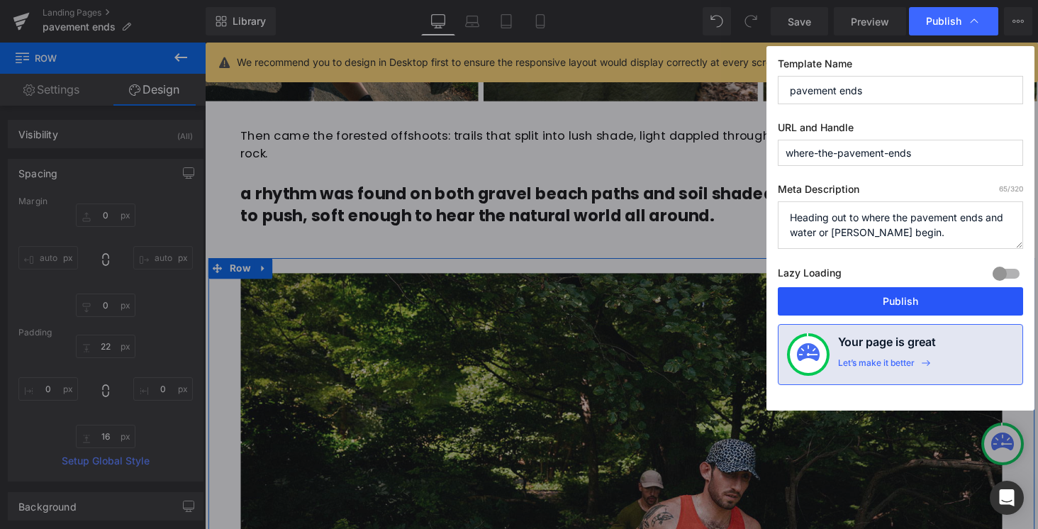
click at [888, 298] on button "Publish" at bounding box center [900, 301] width 245 height 28
click at [523, 7] on link "Mobile" at bounding box center [540, 21] width 34 height 28
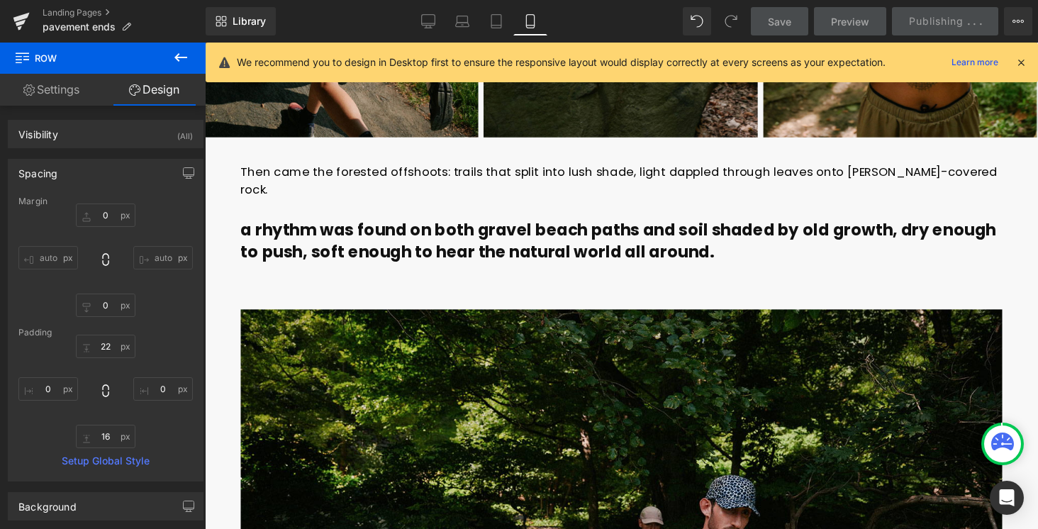
click at [527, 17] on icon at bounding box center [530, 21] width 8 height 13
type input "0"
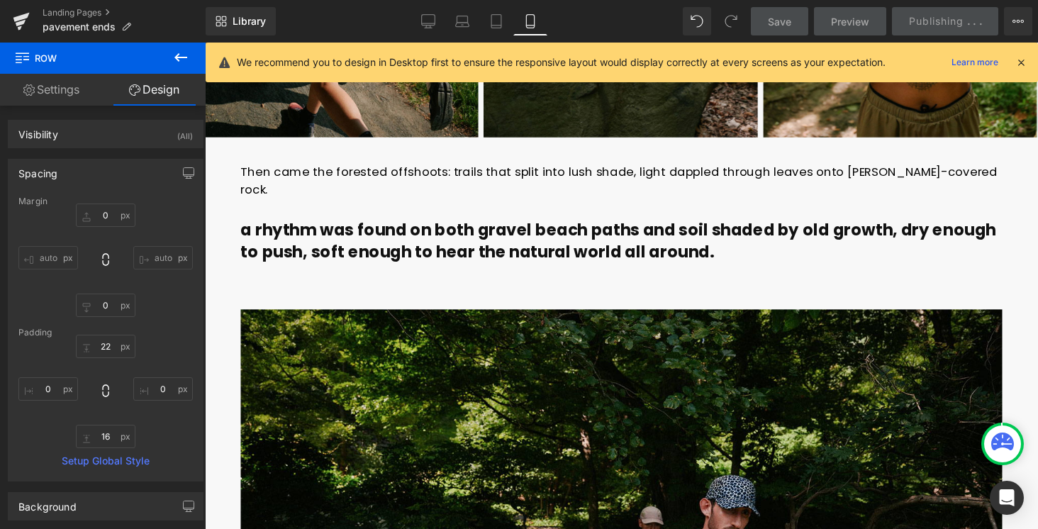
type input "0"
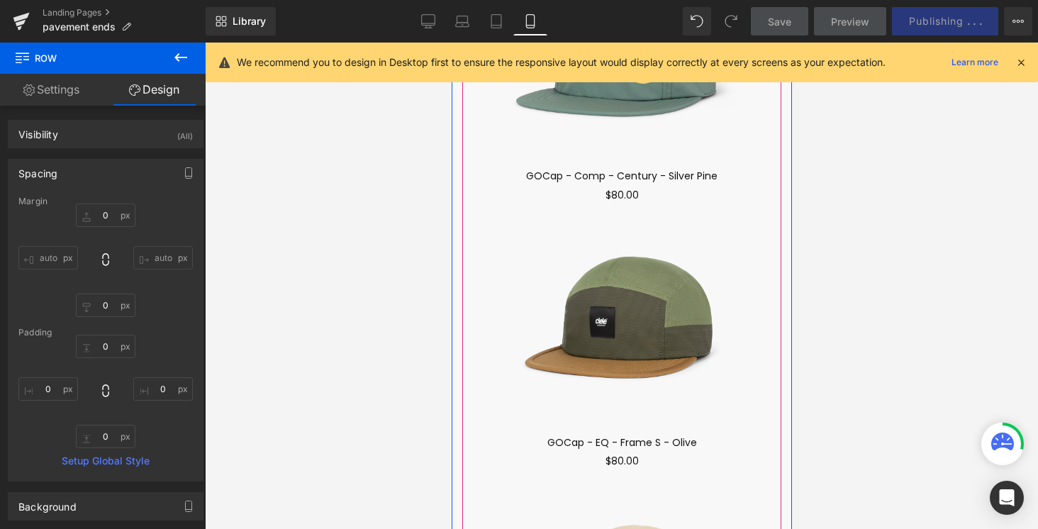
scroll to position [9212, 0]
